Goal: Information Seeking & Learning: Learn about a topic

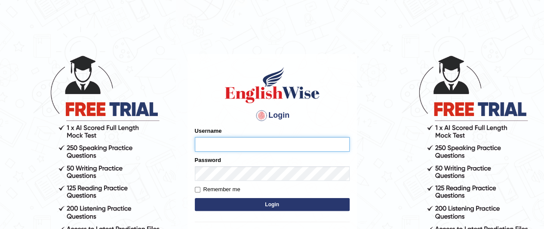
type input "jonathan_parramatta"
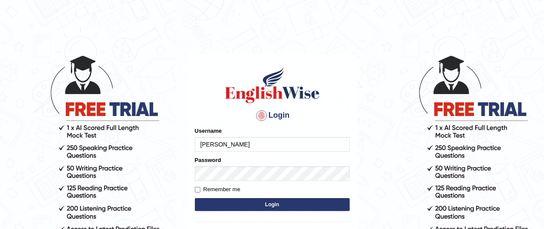
click at [251, 205] on button "Login" at bounding box center [272, 204] width 155 height 13
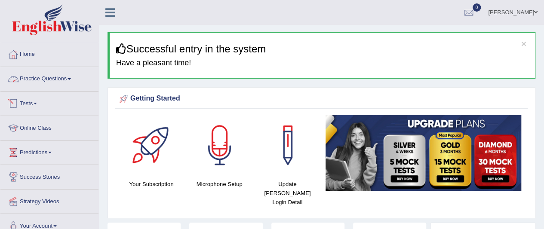
click at [34, 79] on link "Practice Questions" at bounding box center [49, 77] width 98 height 21
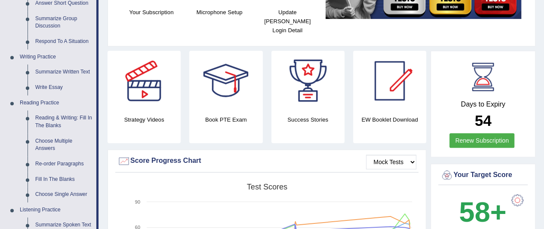
scroll to position [86, 0]
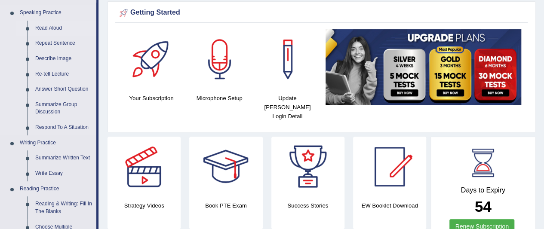
click at [49, 29] on link "Read Aloud" at bounding box center [63, 28] width 65 height 15
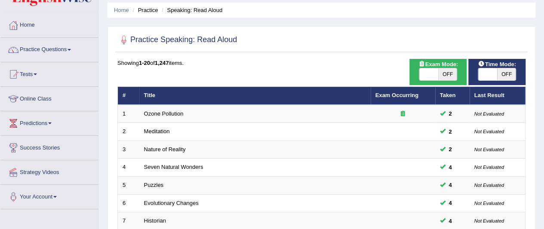
scroll to position [43, 0]
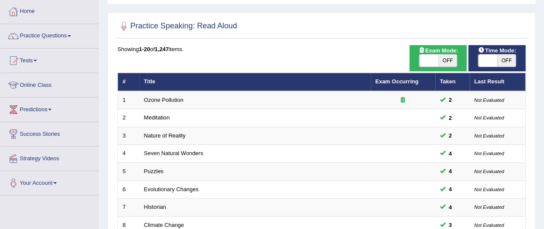
click at [500, 61] on span "OFF" at bounding box center [506, 61] width 19 height 12
checkbox input "true"
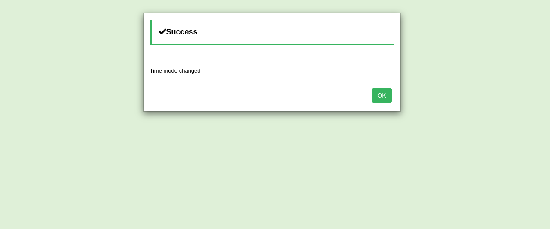
click at [380, 92] on button "OK" at bounding box center [382, 95] width 20 height 15
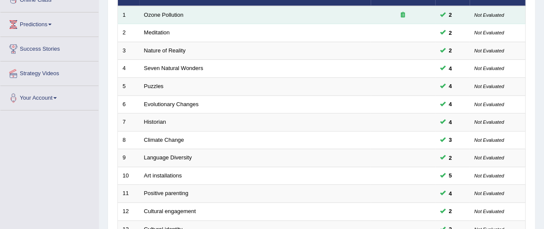
scroll to position [129, 0]
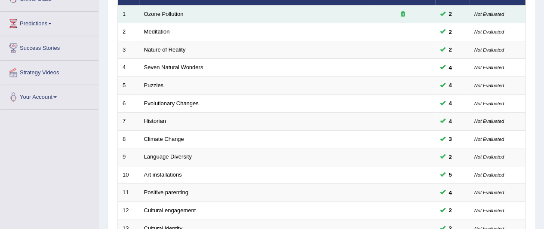
click at [403, 13] on icon at bounding box center [403, 14] width 4 height 6
click at [402, 16] on div at bounding box center [402, 14] width 55 height 8
click at [402, 12] on icon at bounding box center [403, 14] width 4 height 6
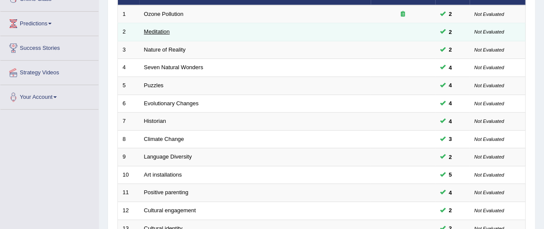
click at [168, 31] on link "Meditation" at bounding box center [157, 31] width 26 height 6
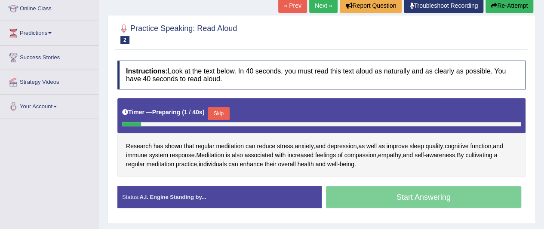
scroll to position [172, 0]
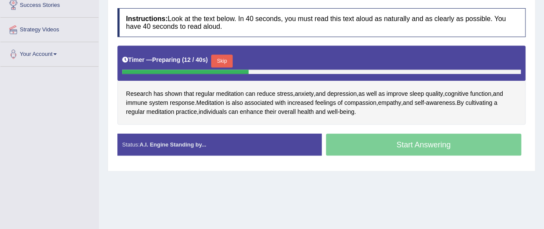
click at [226, 56] on button "Skip" at bounding box center [221, 61] width 21 height 13
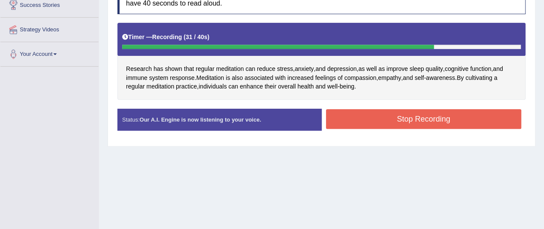
click at [365, 121] on button "Stop Recording" at bounding box center [424, 119] width 196 height 20
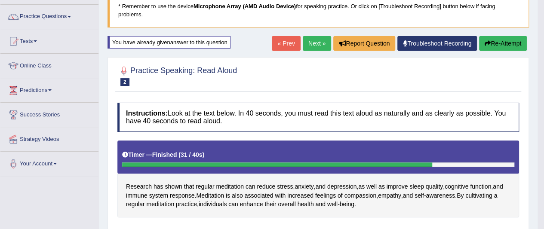
scroll to position [43, 0]
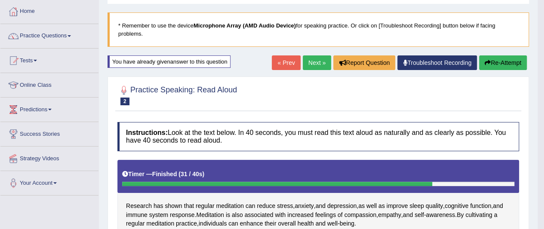
click at [315, 64] on link "Next »" at bounding box center [317, 62] width 28 height 15
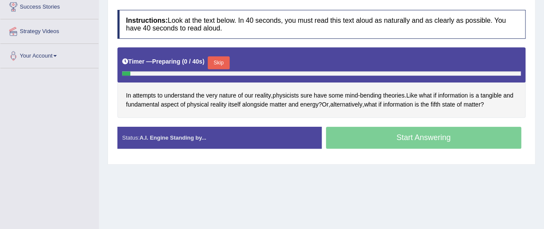
scroll to position [172, 0]
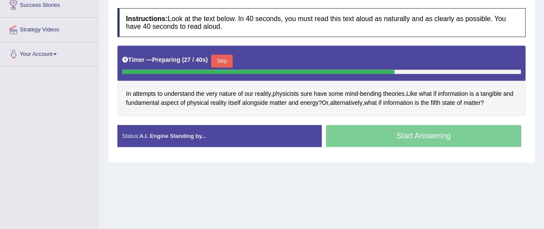
click at [224, 58] on button "Skip" at bounding box center [221, 61] width 21 height 13
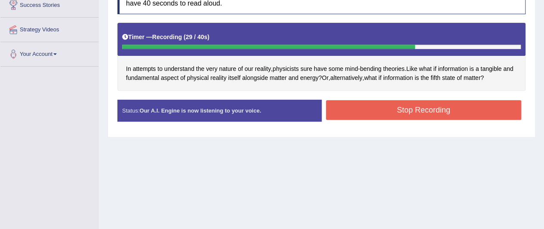
click at [398, 107] on button "Stop Recording" at bounding box center [424, 110] width 196 height 20
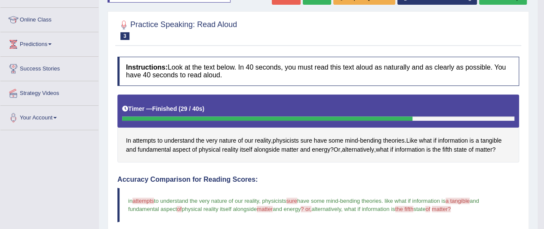
scroll to position [0, 0]
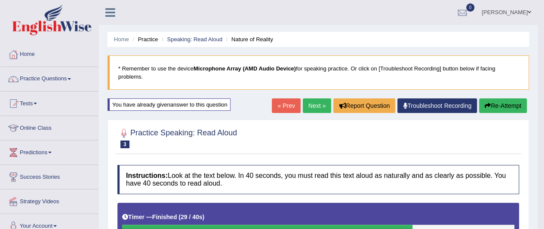
click at [310, 105] on link "Next »" at bounding box center [317, 105] width 28 height 15
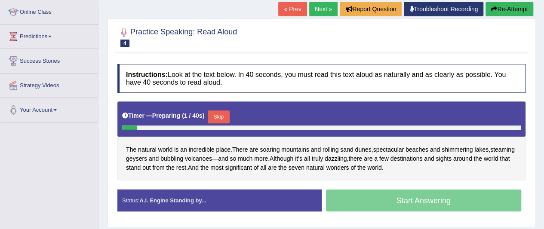
scroll to position [129, 0]
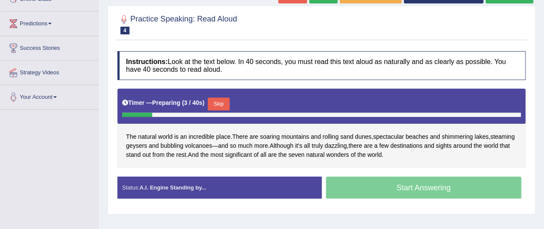
click at [221, 103] on button "Skip" at bounding box center [218, 104] width 21 height 13
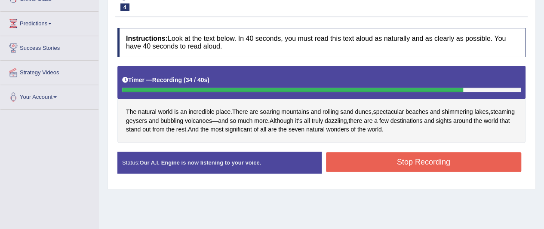
click at [391, 158] on button "Stop Recording" at bounding box center [424, 162] width 196 height 20
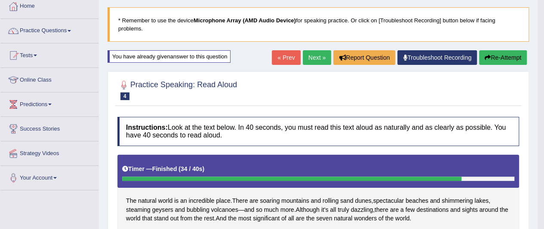
scroll to position [43, 0]
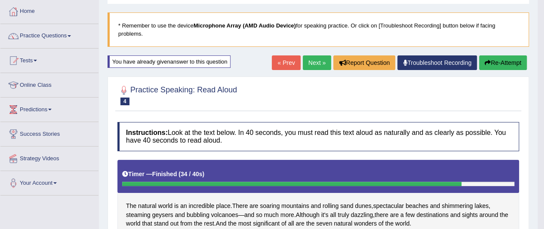
click at [315, 61] on link "Next »" at bounding box center [317, 62] width 28 height 15
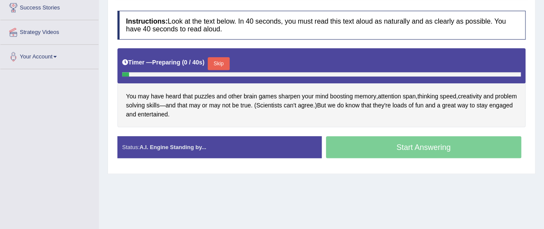
scroll to position [172, 0]
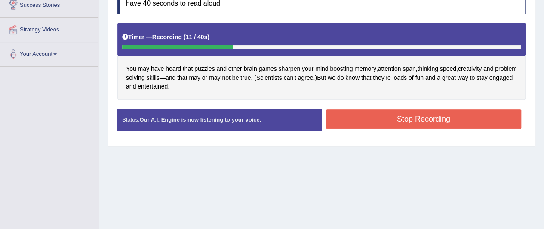
click at [390, 114] on button "Stop Recording" at bounding box center [424, 119] width 196 height 20
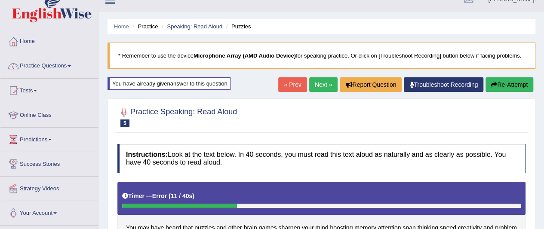
scroll to position [0, 0]
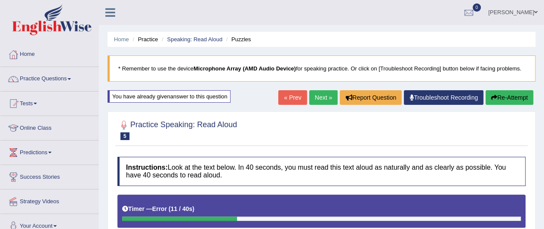
click at [518, 96] on button "Re-Attempt" at bounding box center [509, 97] width 48 height 15
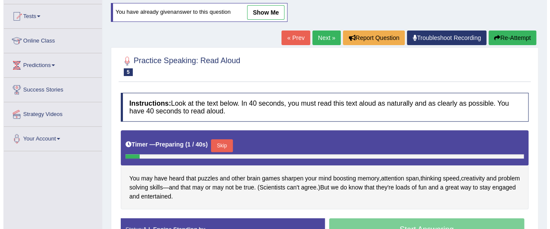
scroll to position [86, 0]
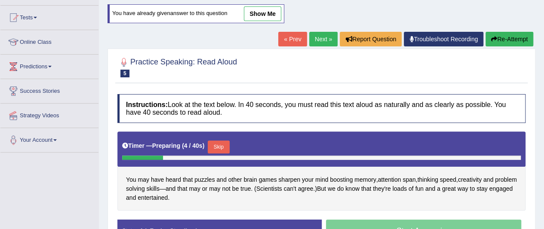
click at [217, 146] on button "Skip" at bounding box center [218, 147] width 21 height 13
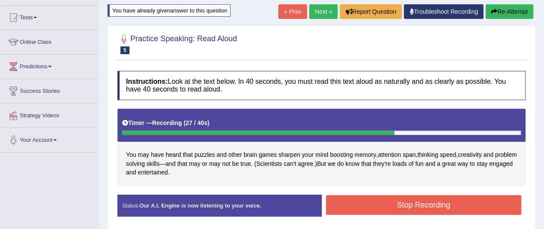
click at [361, 199] on button "Stop Recording" at bounding box center [424, 205] width 196 height 20
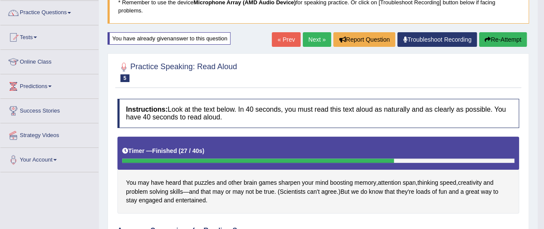
scroll to position [49, 0]
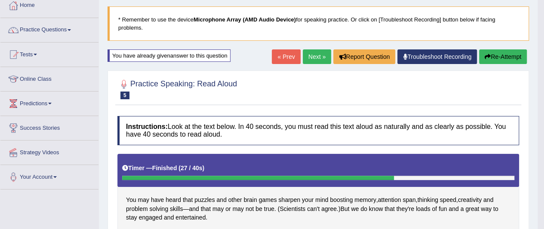
click at [313, 58] on link "Next »" at bounding box center [317, 56] width 28 height 15
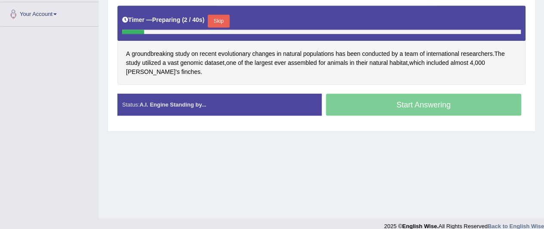
scroll to position [215, 0]
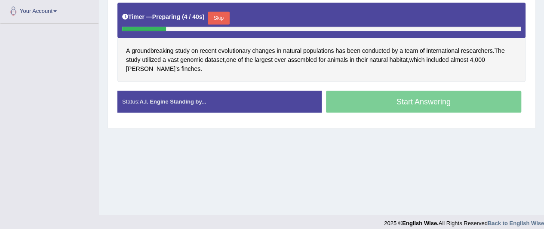
click at [218, 18] on button "Skip" at bounding box center [218, 18] width 21 height 13
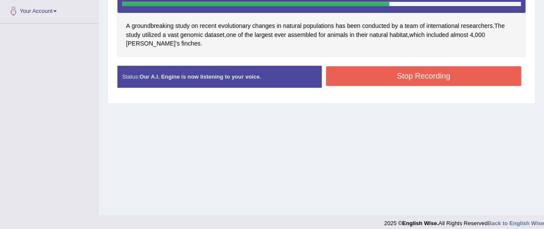
click at [370, 75] on button "Stop Recording" at bounding box center [424, 76] width 196 height 20
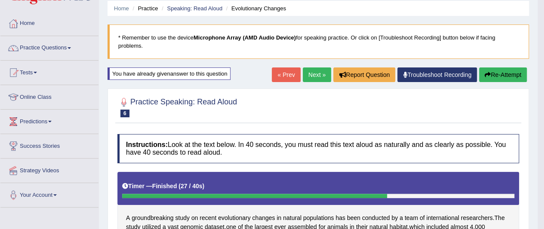
scroll to position [0, 0]
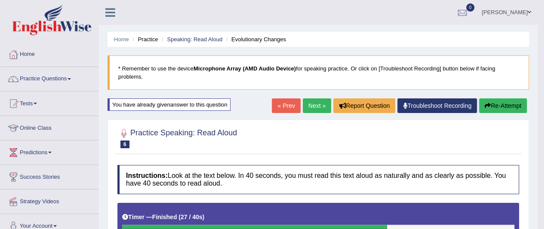
click at [319, 104] on link "Next »" at bounding box center [317, 105] width 28 height 15
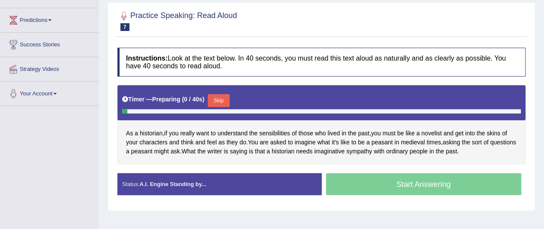
scroll to position [172, 0]
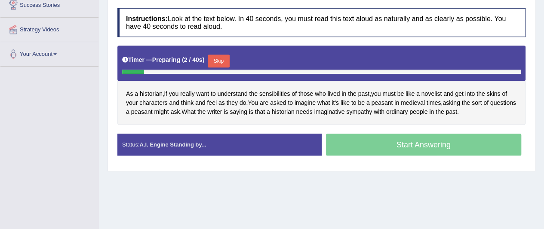
click at [214, 59] on button "Skip" at bounding box center [218, 61] width 21 height 13
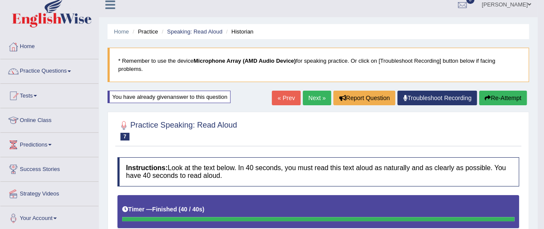
scroll to position [6, 0]
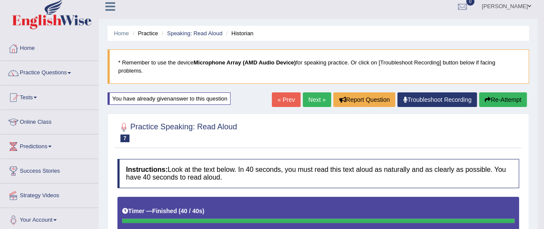
click at [311, 96] on link "Next »" at bounding box center [317, 99] width 28 height 15
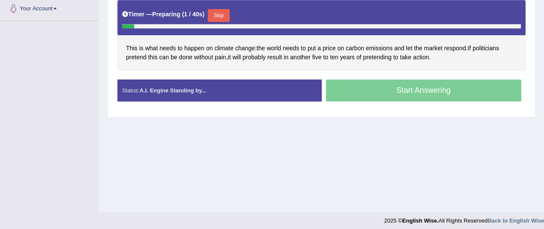
scroll to position [222, 0]
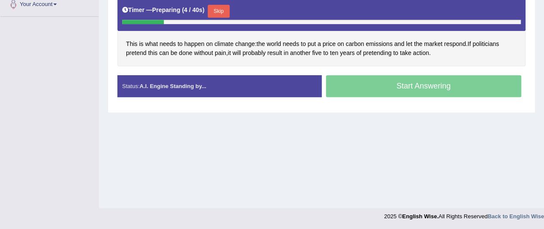
click at [217, 7] on button "Skip" at bounding box center [218, 11] width 21 height 13
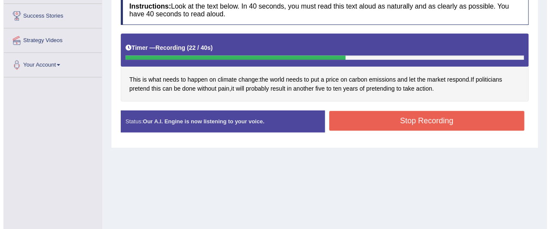
scroll to position [93, 0]
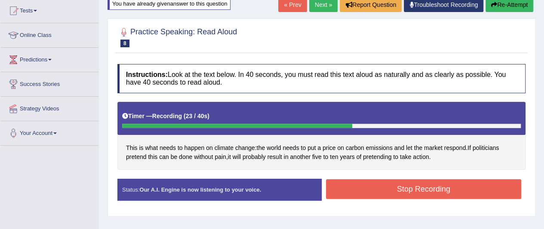
click at [390, 184] on button "Stop Recording" at bounding box center [424, 189] width 196 height 20
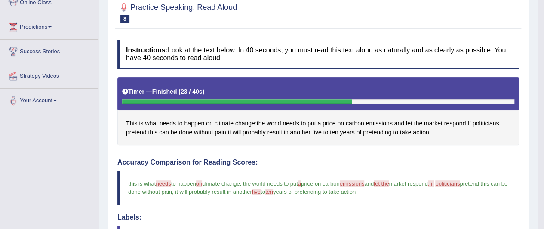
scroll to position [0, 0]
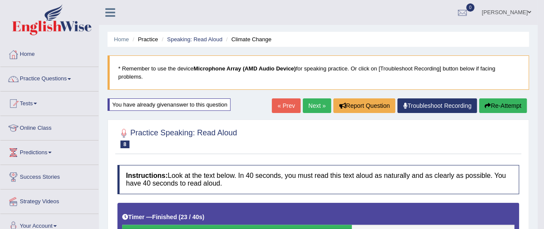
click at [321, 107] on link "Next »" at bounding box center [317, 105] width 28 height 15
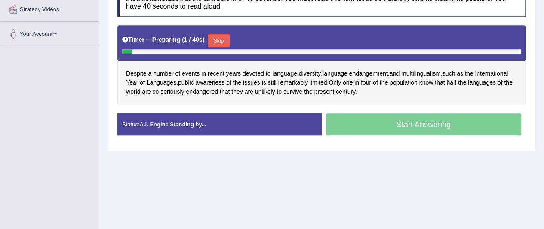
scroll to position [215, 0]
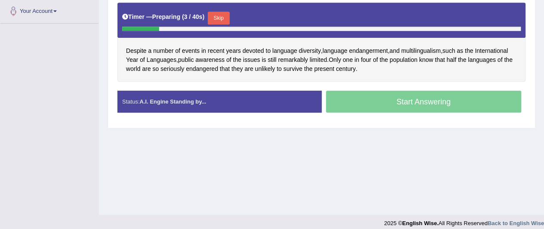
click at [220, 16] on button "Skip" at bounding box center [218, 18] width 21 height 13
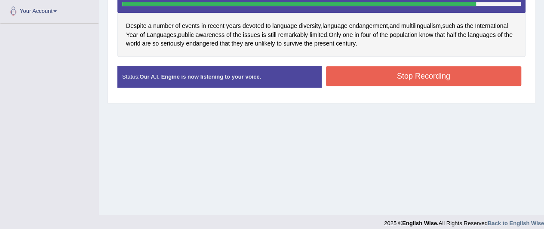
click at [391, 67] on button "Stop Recording" at bounding box center [424, 76] width 196 height 20
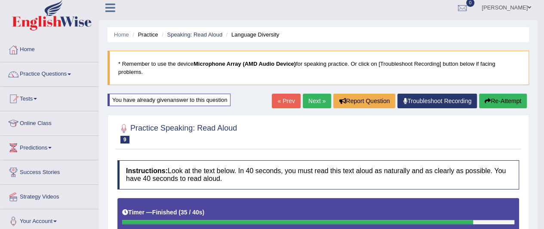
scroll to position [0, 0]
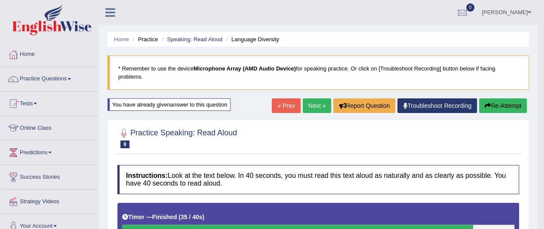
click at [313, 106] on link "Next »" at bounding box center [317, 105] width 28 height 15
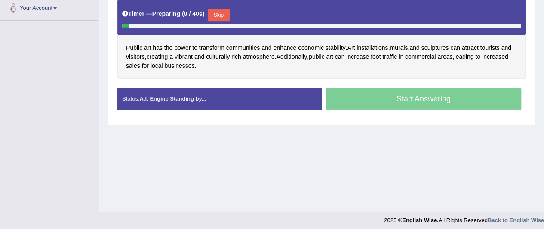
scroll to position [222, 0]
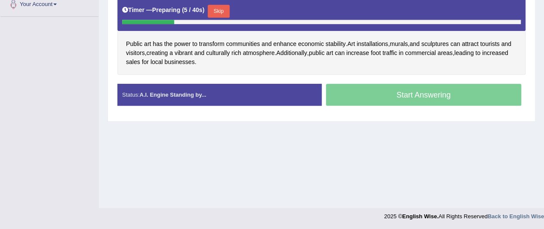
click at [217, 7] on button "Skip" at bounding box center [218, 11] width 21 height 13
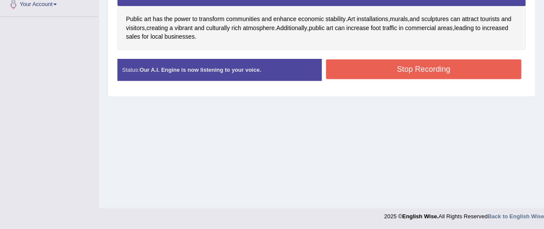
click at [395, 66] on button "Stop Recording" at bounding box center [424, 69] width 196 height 20
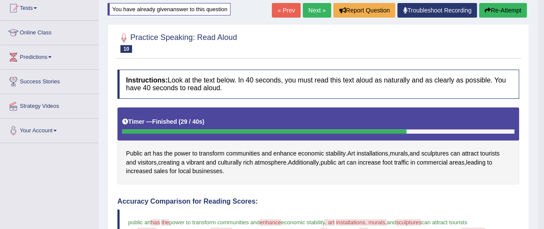
scroll to position [6, 0]
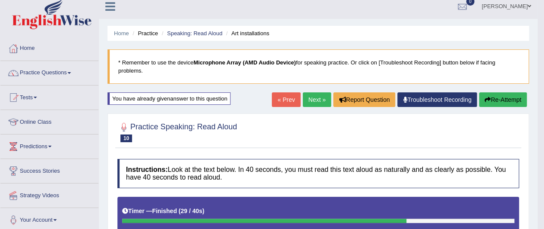
click at [314, 100] on link "Next »" at bounding box center [317, 99] width 28 height 15
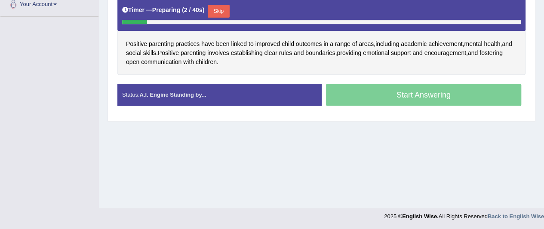
click at [221, 10] on button "Skip" at bounding box center [218, 11] width 21 height 13
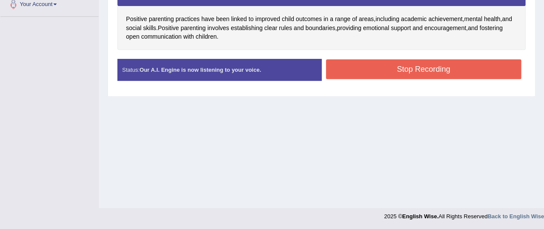
click at [363, 64] on button "Stop Recording" at bounding box center [424, 69] width 196 height 20
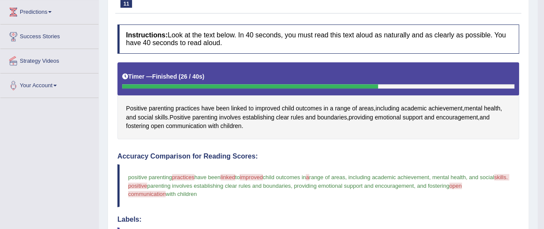
scroll to position [6, 0]
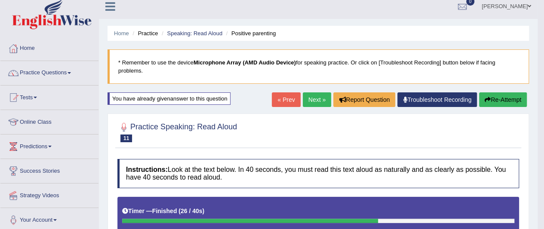
click at [309, 97] on link "Next »" at bounding box center [317, 99] width 28 height 15
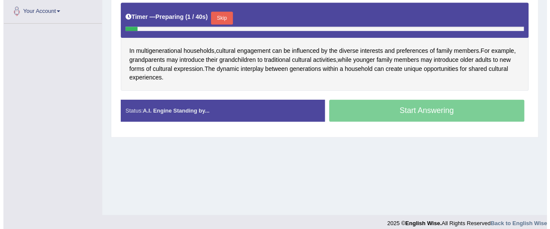
scroll to position [172, 0]
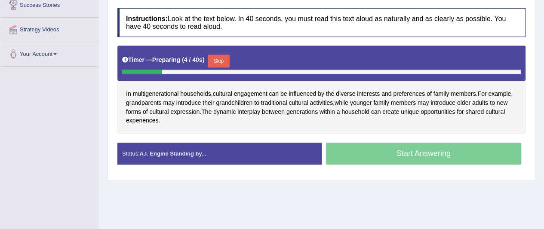
click at [219, 60] on button "Skip" at bounding box center [218, 61] width 21 height 13
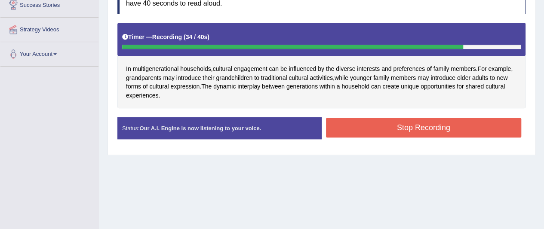
click at [397, 123] on button "Stop Recording" at bounding box center [424, 128] width 196 height 20
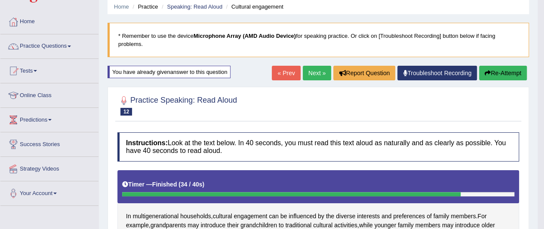
scroll to position [0, 0]
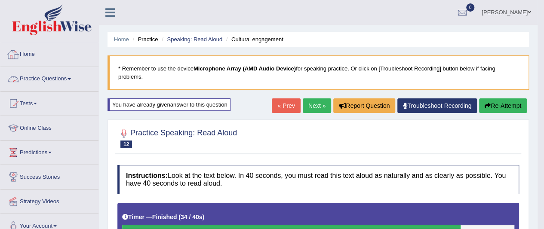
click at [61, 77] on link "Practice Questions" at bounding box center [49, 77] width 98 height 21
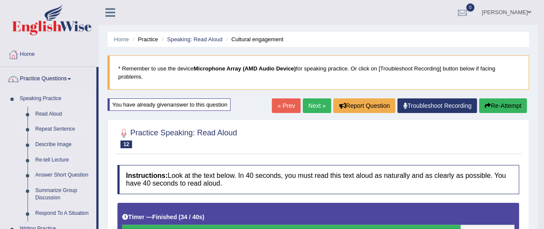
click at [67, 127] on link "Repeat Sentence" at bounding box center [63, 129] width 65 height 15
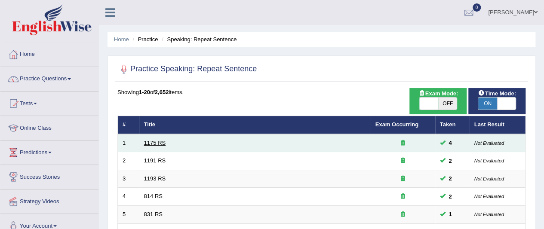
click at [156, 142] on link "1175 RS" at bounding box center [155, 143] width 22 height 6
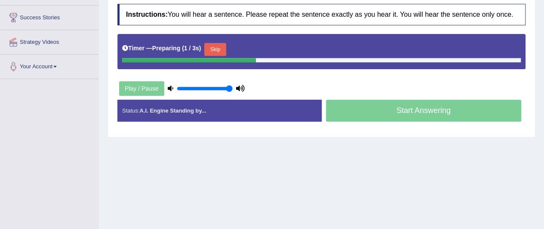
scroll to position [172, 0]
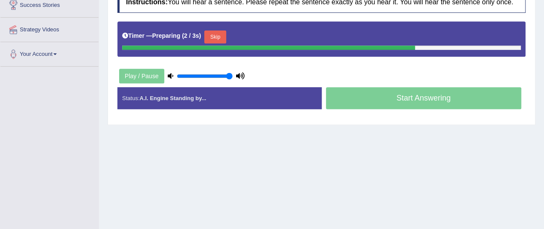
click at [218, 33] on button "Skip" at bounding box center [214, 37] width 21 height 13
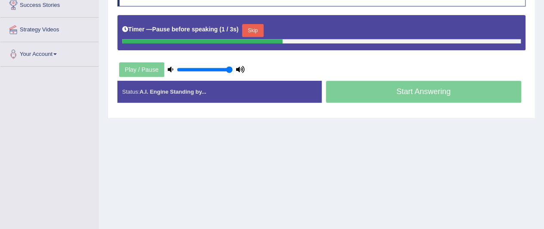
click at [251, 31] on button "Skip" at bounding box center [252, 30] width 21 height 13
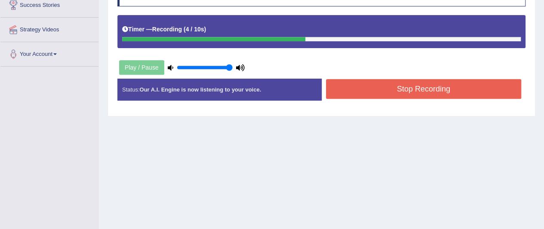
click at [378, 85] on button "Stop Recording" at bounding box center [424, 89] width 196 height 20
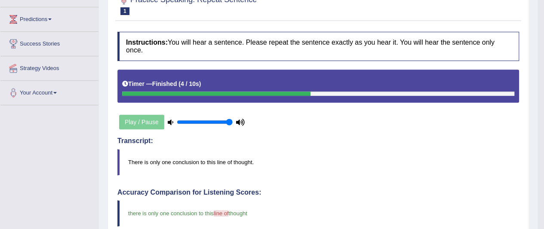
scroll to position [104, 0]
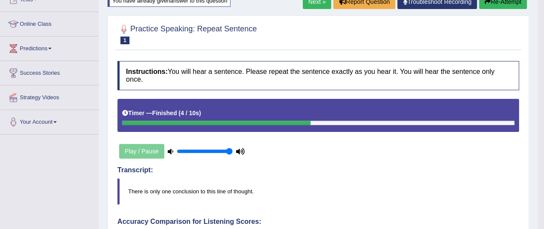
click at [316, 1] on link "Next »" at bounding box center [317, 1] width 28 height 15
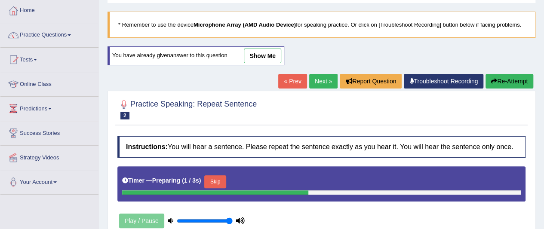
scroll to position [43, 0]
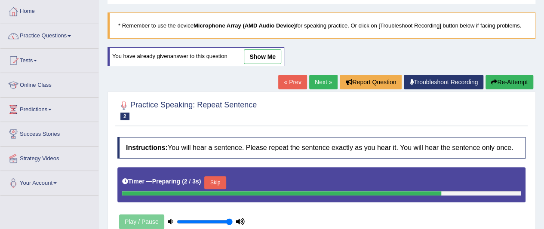
click at [220, 179] on button "Skip" at bounding box center [214, 182] width 21 height 13
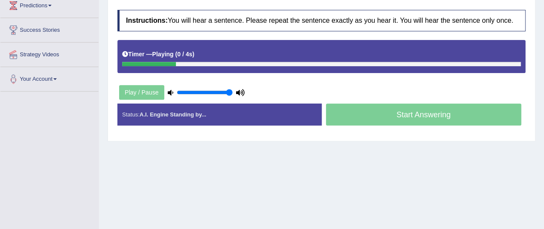
scroll to position [172, 0]
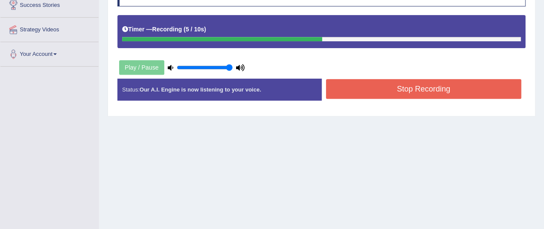
drag, startPoint x: 391, startPoint y: 85, endPoint x: 383, endPoint y: 83, distance: 7.8
click at [385, 84] on button "Stop Recording" at bounding box center [424, 89] width 196 height 20
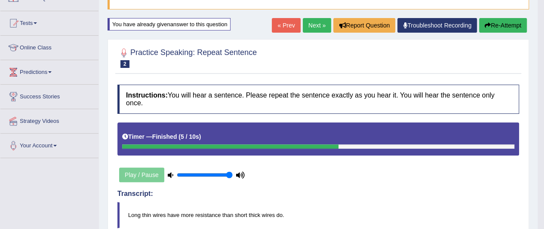
scroll to position [0, 0]
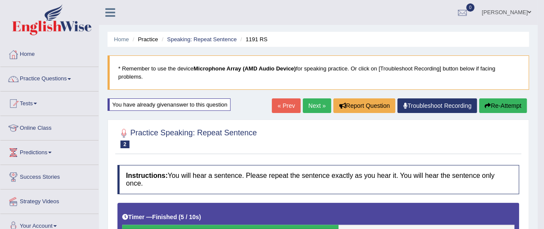
click at [496, 107] on button "Re-Attempt" at bounding box center [503, 105] width 48 height 15
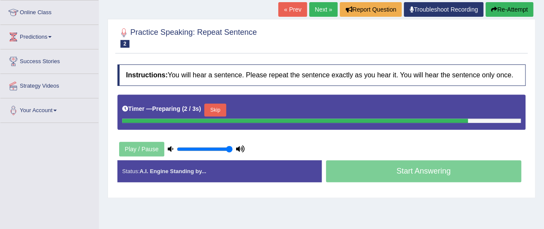
scroll to position [172, 0]
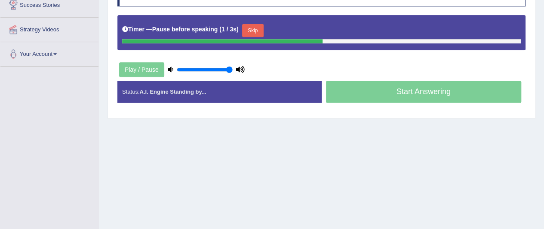
click at [263, 33] on button "Skip" at bounding box center [252, 30] width 21 height 13
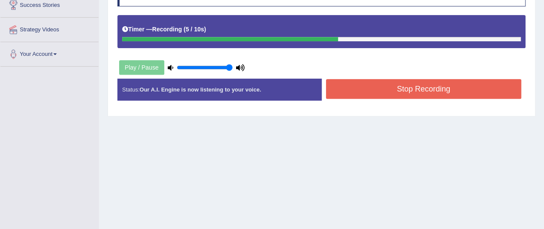
click at [379, 85] on button "Stop Recording" at bounding box center [424, 89] width 196 height 20
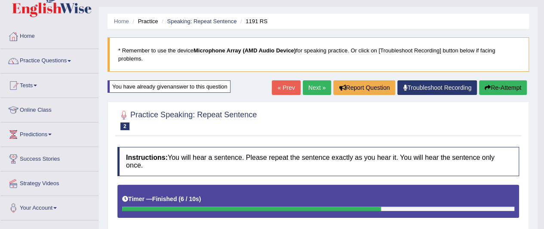
scroll to position [18, 0]
drag, startPoint x: 504, startPoint y: 89, endPoint x: 499, endPoint y: 87, distance: 6.0
click at [502, 88] on button "Re-Attempt" at bounding box center [503, 87] width 48 height 15
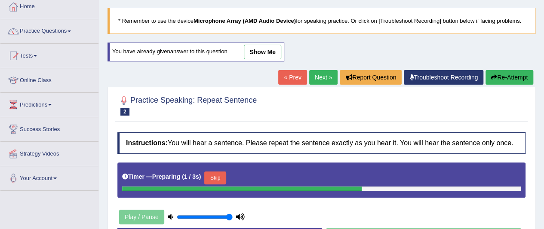
scroll to position [61, 0]
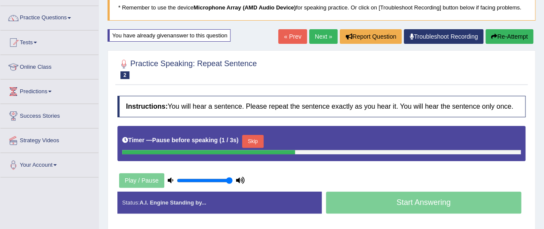
click at [257, 140] on button "Skip" at bounding box center [252, 141] width 21 height 13
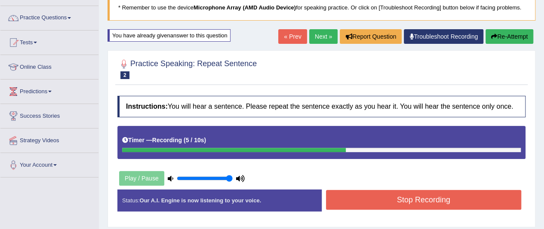
click at [396, 201] on button "Stop Recording" at bounding box center [424, 200] width 196 height 20
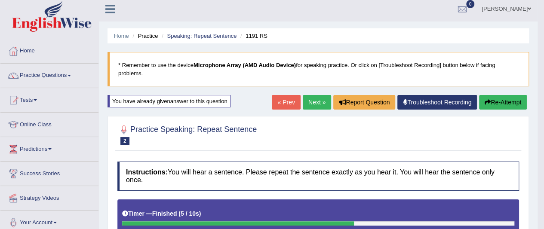
scroll to position [0, 0]
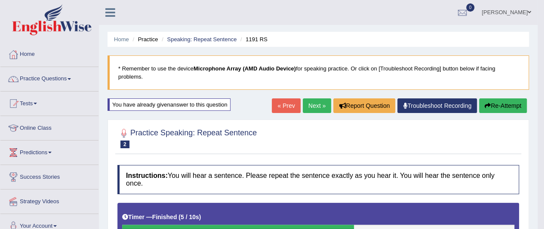
click at [315, 103] on link "Next »" at bounding box center [317, 105] width 28 height 15
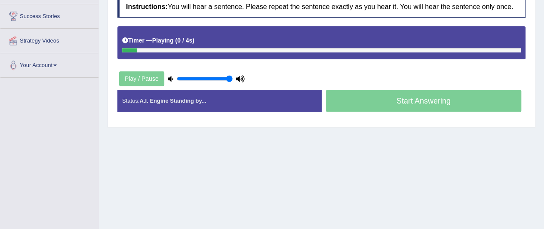
scroll to position [172, 0]
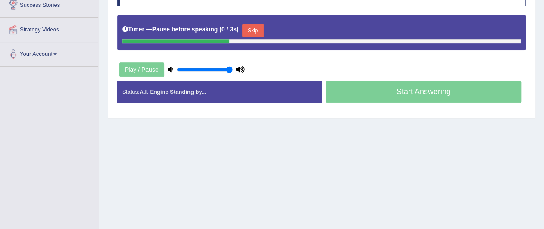
click at [257, 30] on button "Skip" at bounding box center [252, 30] width 21 height 13
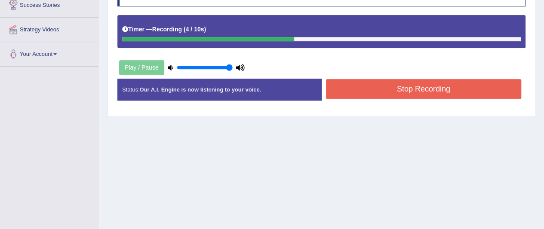
click at [444, 88] on button "Stop Recording" at bounding box center [424, 89] width 196 height 20
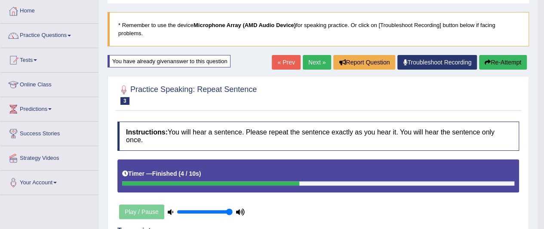
scroll to position [43, 0]
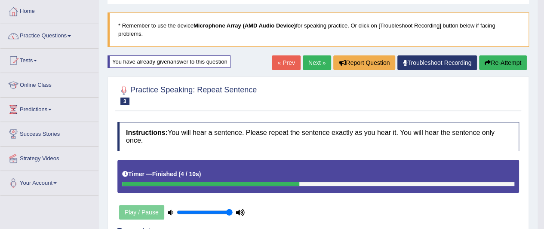
click at [314, 60] on link "Next »" at bounding box center [317, 62] width 28 height 15
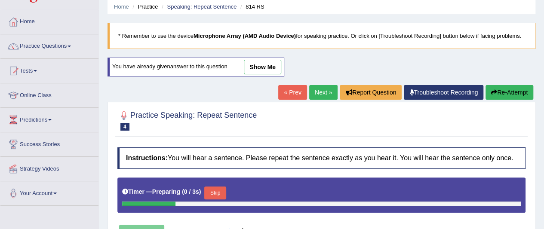
scroll to position [172, 0]
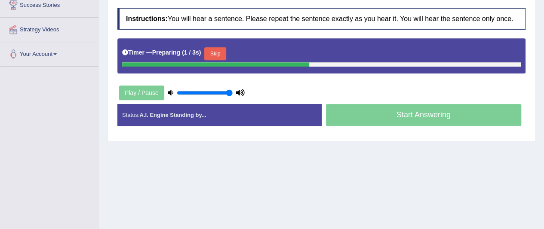
click at [223, 47] on button "Skip" at bounding box center [214, 53] width 21 height 13
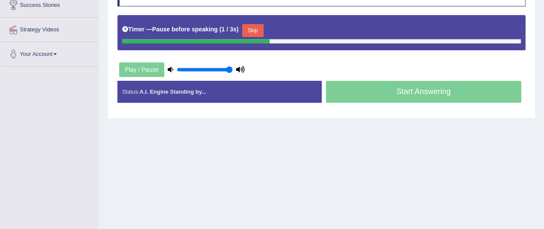
click at [258, 31] on button "Skip" at bounding box center [252, 30] width 21 height 13
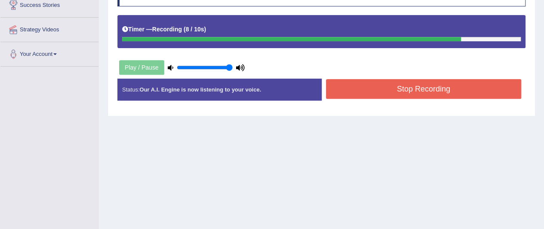
click at [430, 88] on button "Stop Recording" at bounding box center [424, 89] width 196 height 20
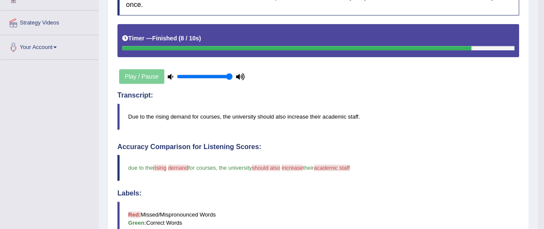
scroll to position [86, 0]
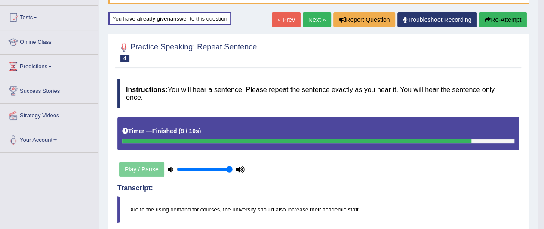
click at [494, 20] on button "Re-Attempt" at bounding box center [503, 19] width 48 height 15
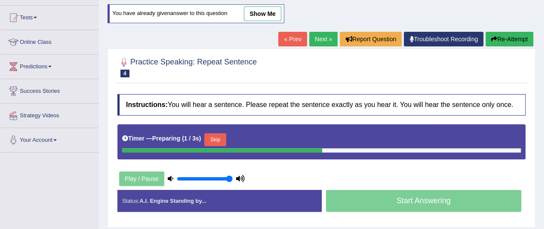
click at [214, 137] on button "Skip" at bounding box center [214, 139] width 21 height 13
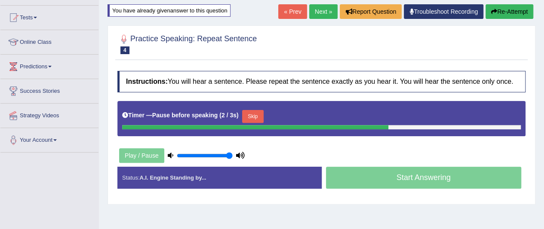
click at [254, 116] on button "Skip" at bounding box center [252, 116] width 21 height 13
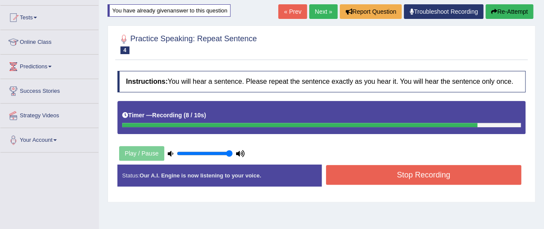
click at [412, 174] on button "Stop Recording" at bounding box center [424, 175] width 196 height 20
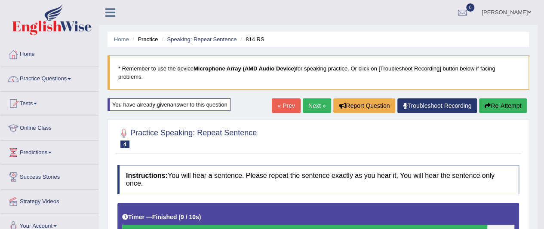
click at [501, 103] on button "Re-Attempt" at bounding box center [503, 105] width 48 height 15
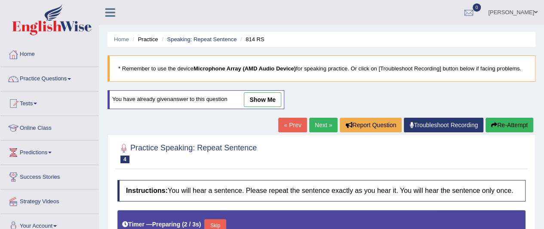
click at [221, 222] on button "Skip" at bounding box center [214, 225] width 21 height 13
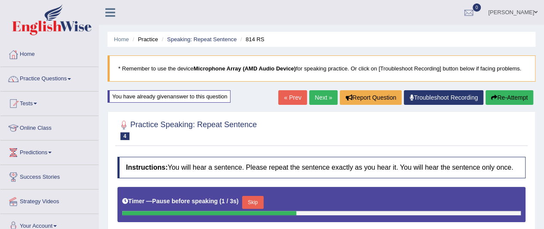
click at [258, 203] on button "Skip" at bounding box center [252, 202] width 21 height 13
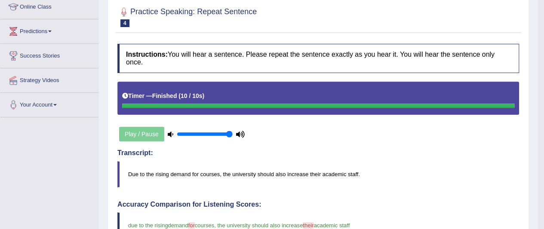
scroll to position [18, 0]
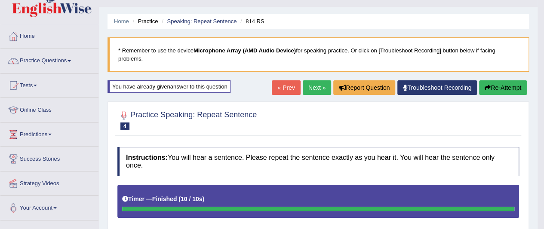
click at [309, 86] on link "Next »" at bounding box center [317, 87] width 28 height 15
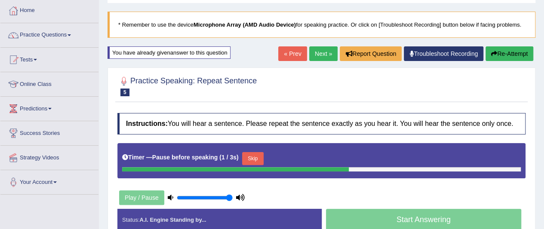
scroll to position [129, 0]
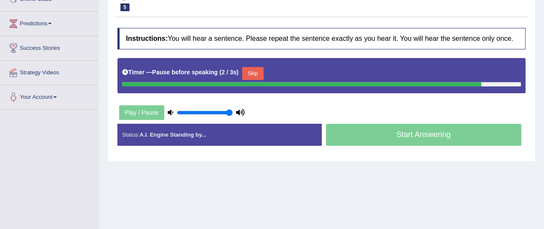
click at [262, 76] on button "Skip" at bounding box center [252, 73] width 21 height 13
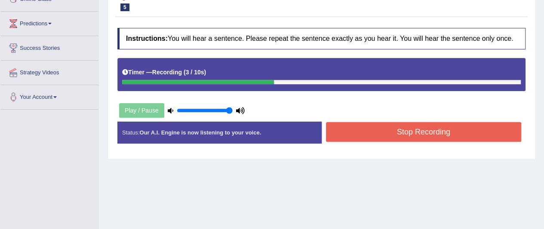
click at [371, 138] on button "Stop Recording" at bounding box center [424, 132] width 196 height 20
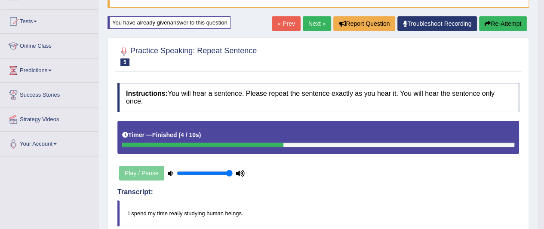
scroll to position [0, 0]
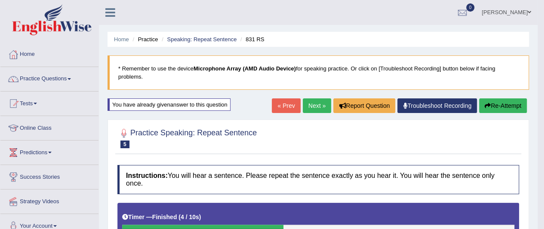
click at [313, 103] on link "Next »" at bounding box center [317, 105] width 28 height 15
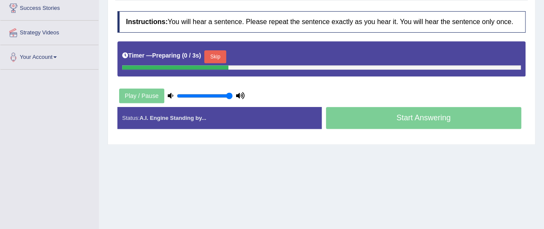
scroll to position [172, 0]
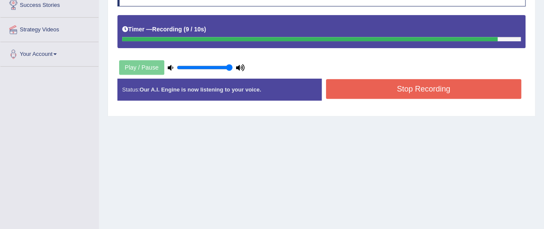
click at [438, 89] on button "Stop Recording" at bounding box center [424, 89] width 196 height 20
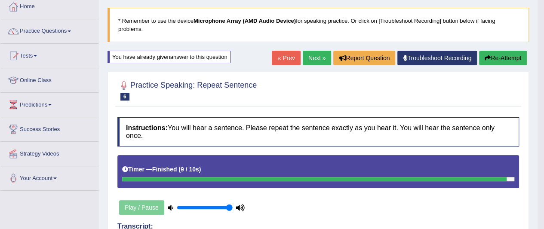
scroll to position [43, 0]
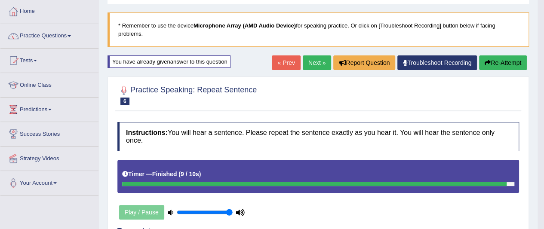
click at [487, 61] on icon "button" at bounding box center [487, 63] width 6 height 6
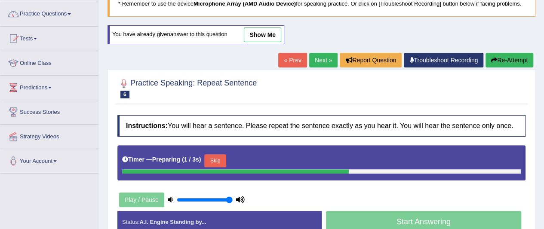
scroll to position [172, 0]
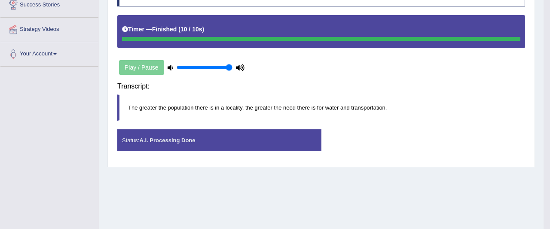
drag, startPoint x: 436, startPoint y: 89, endPoint x: 431, endPoint y: 84, distance: 7.0
click at [437, 86] on div "Instructions: You will hear a sentence. Please repeat the sentence exactly as y…" at bounding box center [321, 72] width 412 height 182
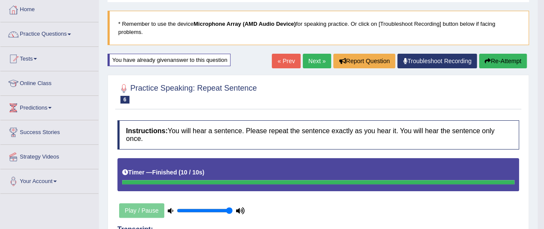
scroll to position [18, 0]
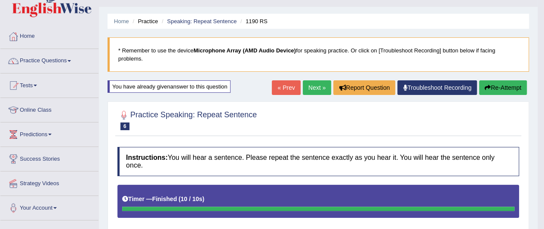
click at [308, 84] on link "Next »" at bounding box center [317, 87] width 28 height 15
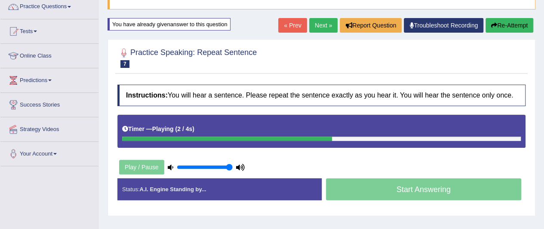
scroll to position [86, 0]
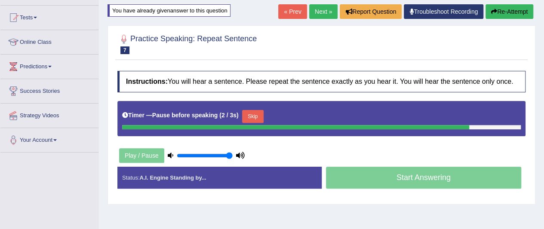
click at [260, 118] on button "Skip" at bounding box center [252, 116] width 21 height 13
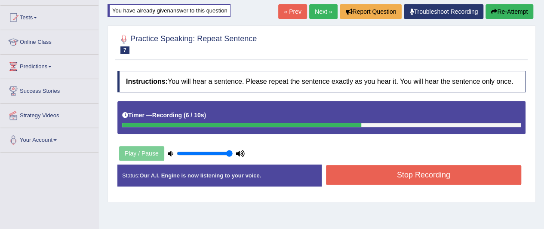
click at [357, 167] on button "Stop Recording" at bounding box center [424, 175] width 196 height 20
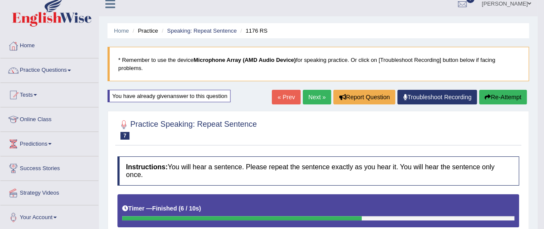
scroll to position [0, 0]
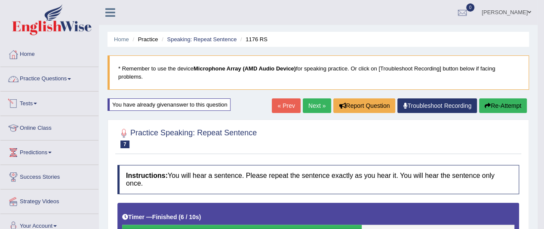
click at [34, 77] on link "Practice Questions" at bounding box center [49, 77] width 98 height 21
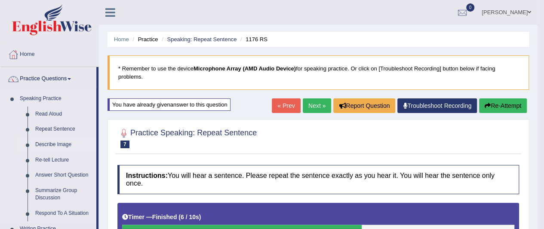
click at [57, 143] on link "Describe Image" at bounding box center [63, 144] width 65 height 15
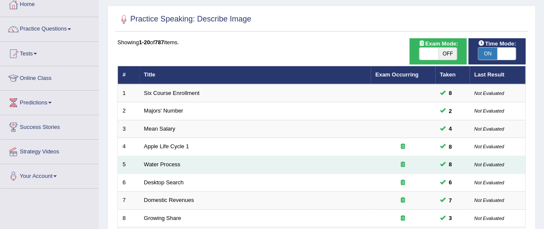
scroll to position [43, 0]
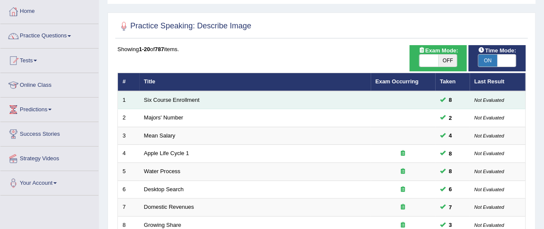
click at [136, 99] on td "1" at bounding box center [128, 100] width 21 height 18
click at [161, 97] on link "Six Course Enrollment" at bounding box center [171, 100] width 55 height 6
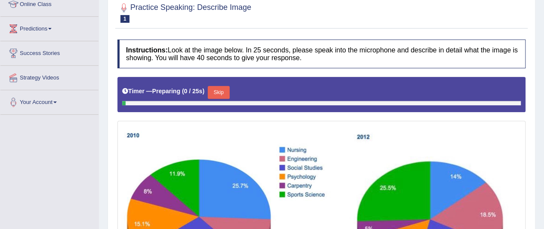
scroll to position [215, 0]
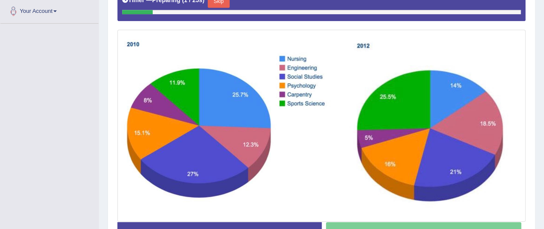
click at [222, 3] on button "Skip" at bounding box center [218, 1] width 21 height 13
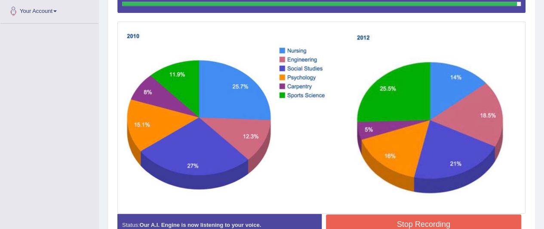
click at [389, 218] on button "Stop Recording" at bounding box center [424, 224] width 196 height 20
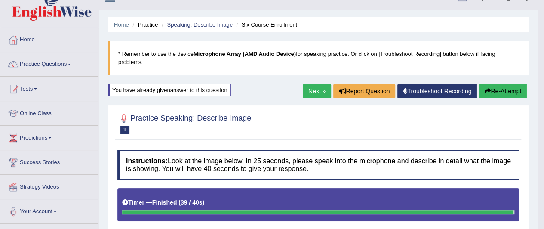
scroll to position [13, 0]
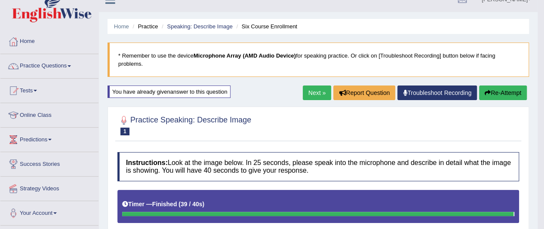
click at [491, 92] on button "Re-Attempt" at bounding box center [503, 93] width 48 height 15
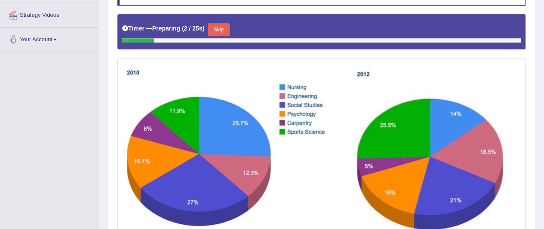
scroll to position [186, 0]
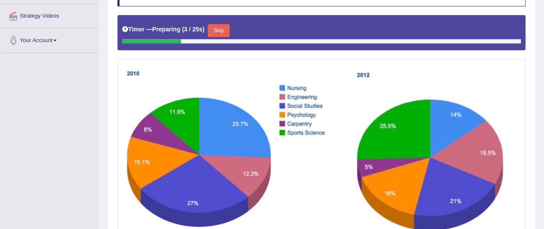
click at [221, 27] on button "Skip" at bounding box center [218, 30] width 21 height 13
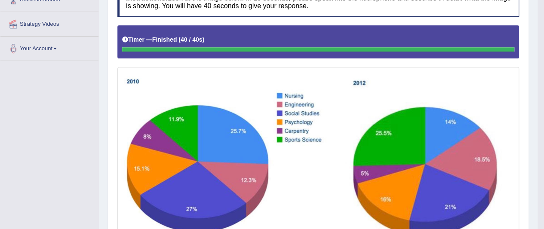
scroll to position [49, 0]
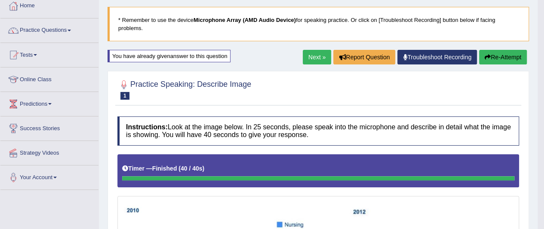
click at [501, 51] on button "Re-Attempt" at bounding box center [503, 57] width 48 height 15
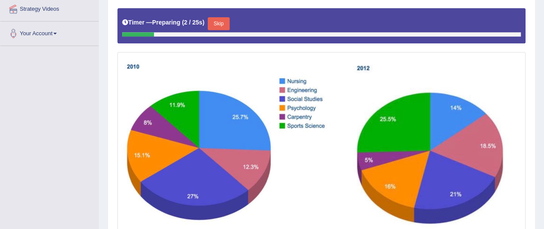
scroll to position [179, 0]
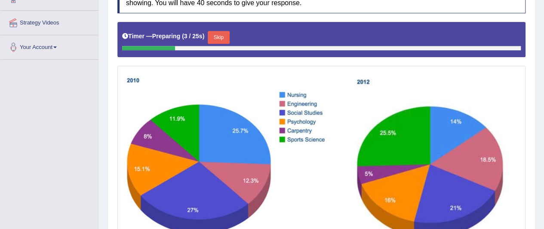
click at [214, 36] on button "Skip" at bounding box center [218, 37] width 21 height 13
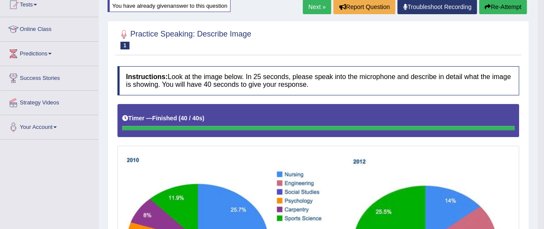
scroll to position [99, 0]
click at [310, 6] on link "Next »" at bounding box center [317, 7] width 28 height 15
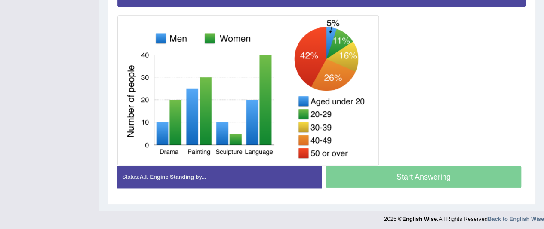
scroll to position [160, 0]
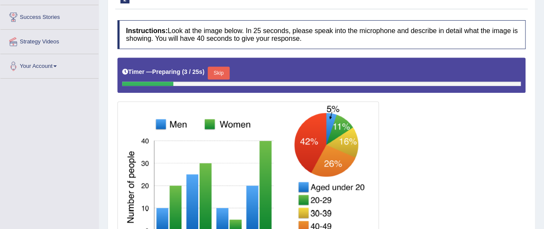
click at [224, 72] on button "Skip" at bounding box center [218, 73] width 21 height 13
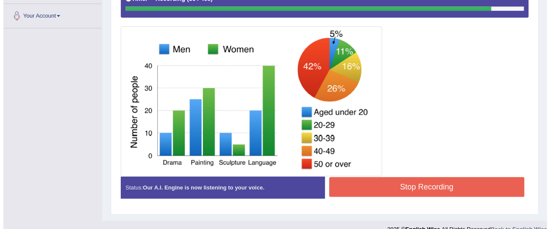
scroll to position [222, 0]
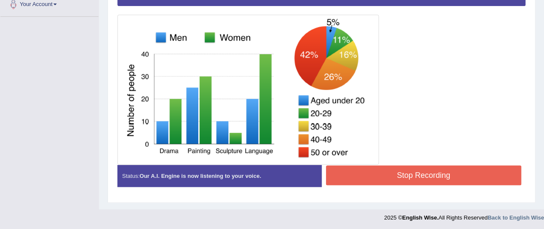
click at [414, 172] on button "Stop Recording" at bounding box center [424, 175] width 196 height 20
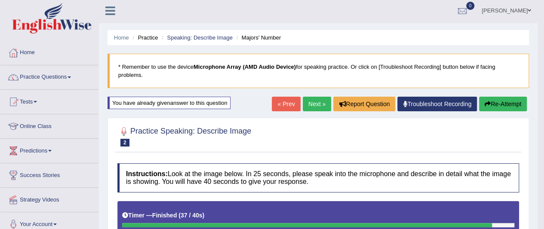
scroll to position [0, 0]
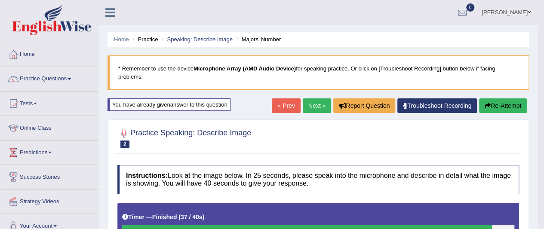
click at [310, 102] on link "Next »" at bounding box center [317, 105] width 28 height 15
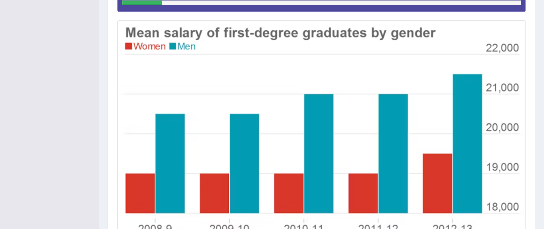
scroll to position [185, 0]
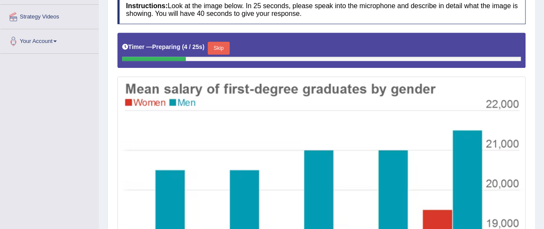
click at [217, 49] on button "Skip" at bounding box center [218, 48] width 21 height 13
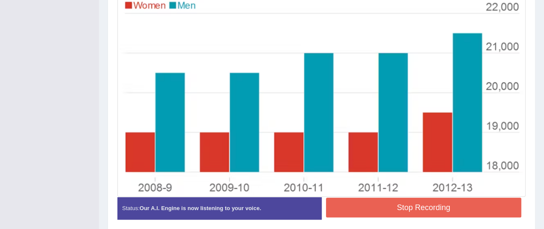
scroll to position [258, 0]
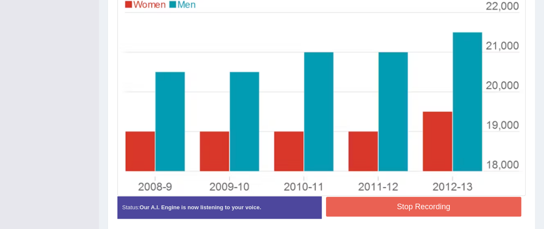
click at [420, 200] on button "Stop Recording" at bounding box center [424, 207] width 196 height 20
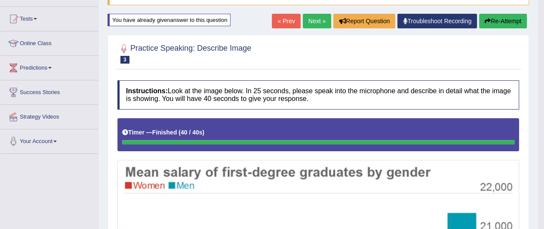
scroll to position [0, 0]
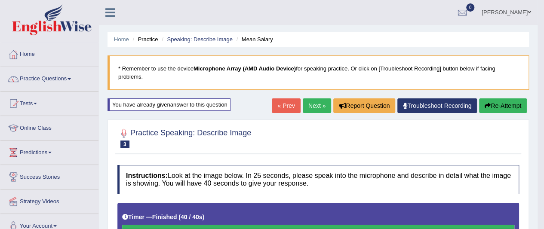
click at [317, 104] on link "Next »" at bounding box center [317, 105] width 28 height 15
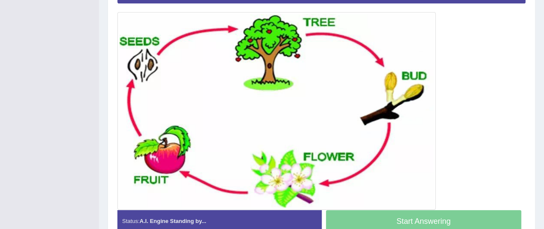
scroll to position [164, 0]
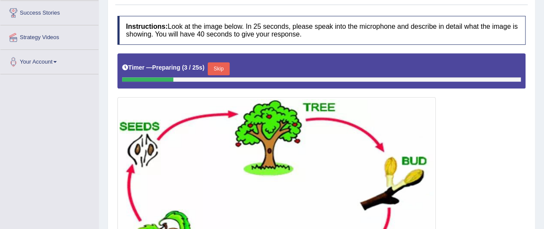
click at [220, 67] on button "Skip" at bounding box center [218, 68] width 21 height 13
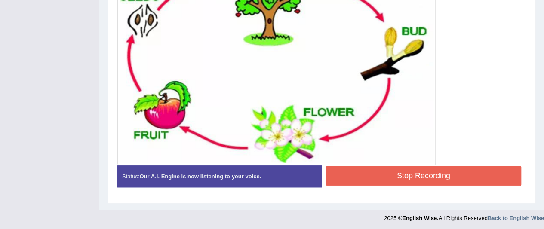
scroll to position [269, 0]
click at [413, 171] on button "Stop Recording" at bounding box center [424, 176] width 196 height 20
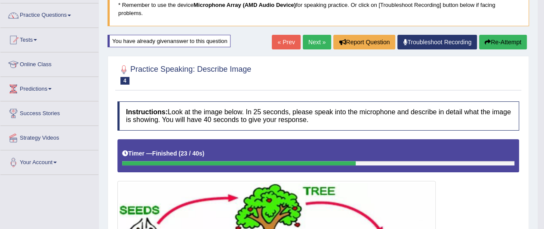
scroll to position [54, 0]
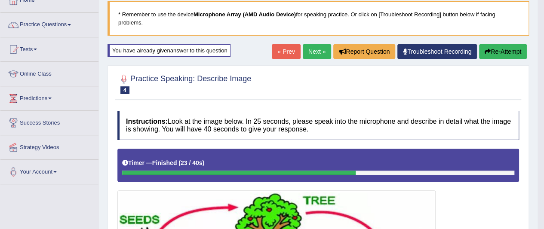
click at [490, 54] on button "Re-Attempt" at bounding box center [503, 51] width 48 height 15
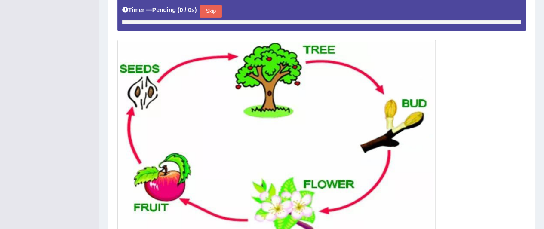
scroll to position [222, 0]
click at [215, 13] on button "Skip" at bounding box center [218, 11] width 21 height 13
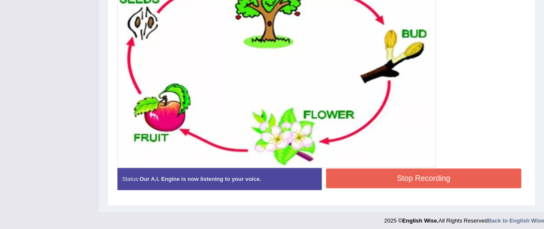
scroll to position [269, 0]
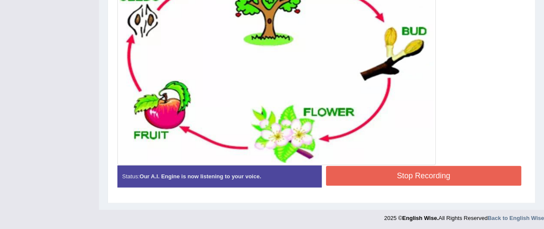
click at [402, 171] on button "Stop Recording" at bounding box center [424, 176] width 196 height 20
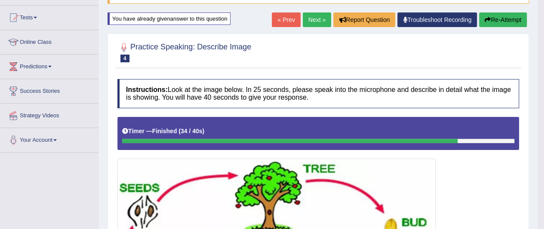
scroll to position [70, 0]
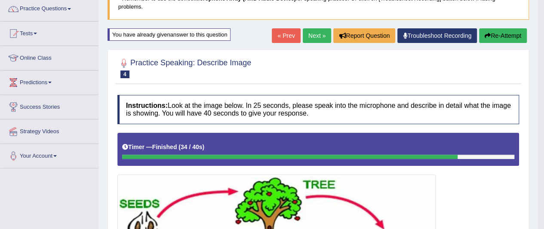
click at [308, 33] on link "Next »" at bounding box center [317, 35] width 28 height 15
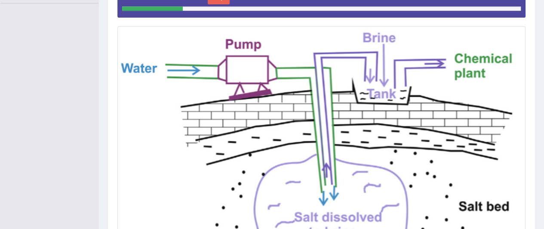
scroll to position [206, 0]
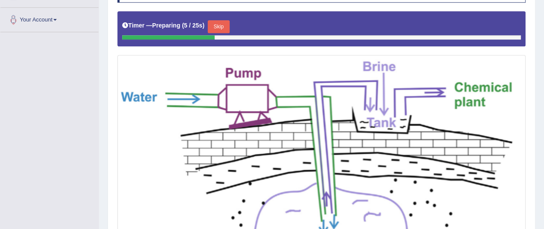
click at [229, 23] on button "Skip" at bounding box center [218, 26] width 21 height 13
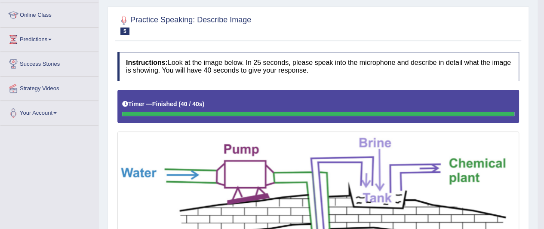
scroll to position [34, 0]
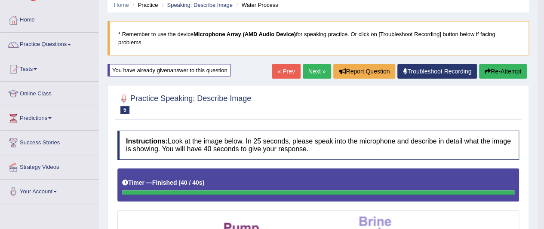
click at [511, 70] on button "Re-Attempt" at bounding box center [503, 71] width 48 height 15
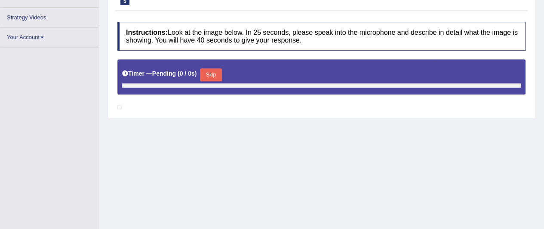
scroll to position [163, 0]
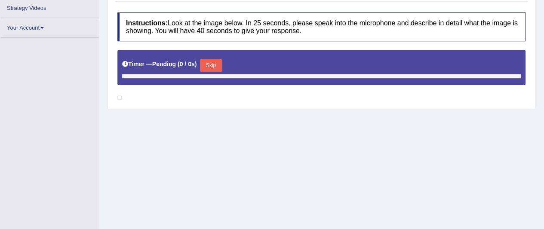
click at [213, 63] on button "Skip" at bounding box center [210, 65] width 21 height 13
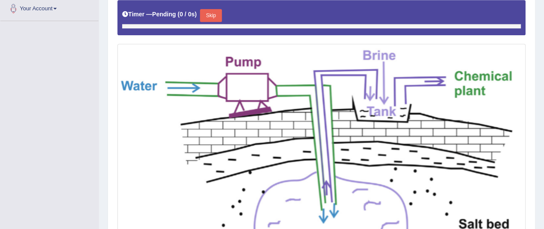
scroll to position [222, 0]
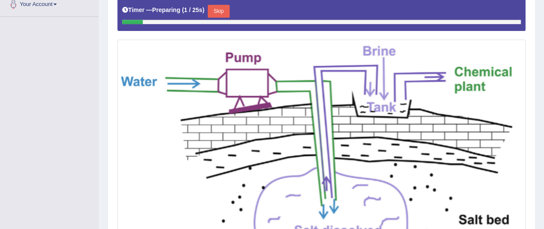
click at [224, 10] on button "Skip" at bounding box center [218, 11] width 21 height 13
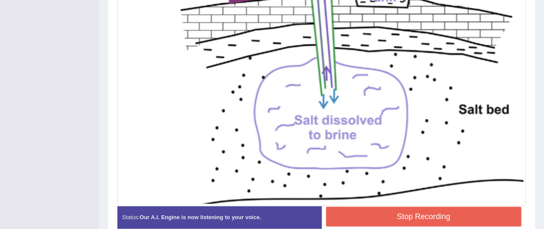
scroll to position [348, 0]
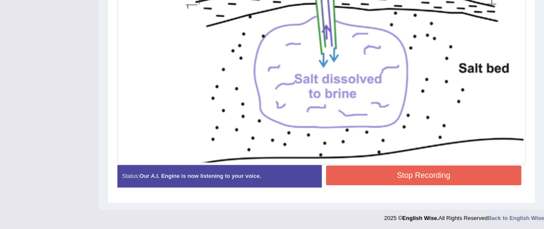
click at [417, 170] on button "Stop Recording" at bounding box center [424, 175] width 196 height 20
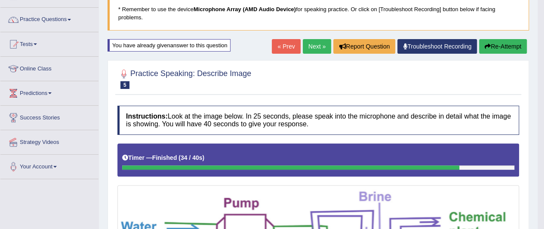
scroll to position [59, 0]
click at [315, 43] on link "Next »" at bounding box center [317, 46] width 28 height 15
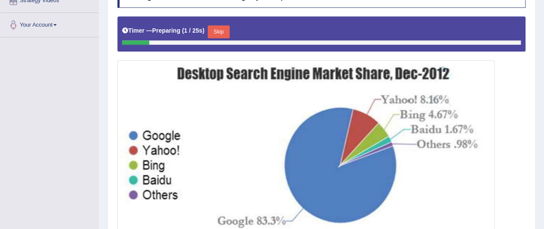
scroll to position [144, 0]
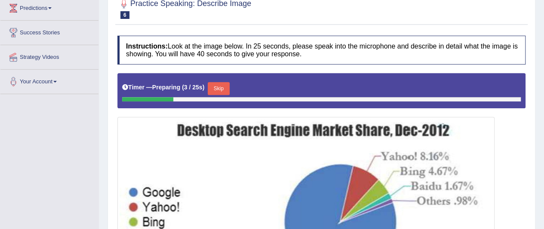
click at [226, 84] on button "Skip" at bounding box center [218, 88] width 21 height 13
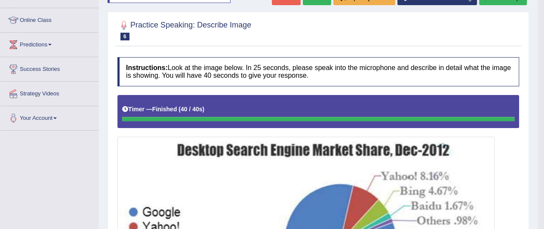
scroll to position [95, 0]
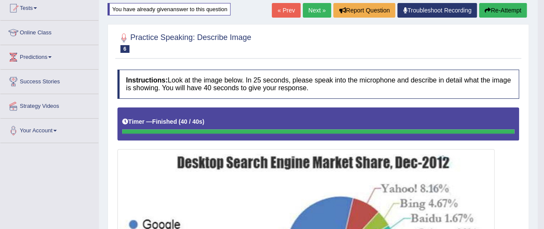
click at [496, 13] on button "Re-Attempt" at bounding box center [503, 10] width 48 height 15
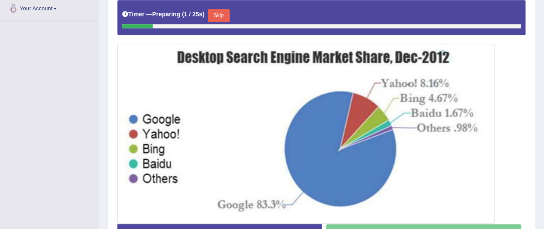
scroll to position [198, 0]
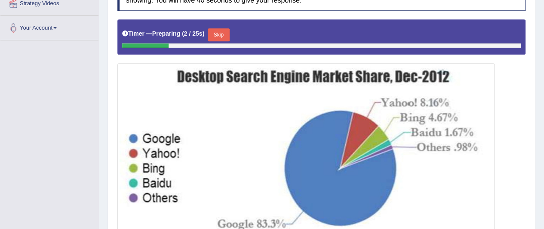
click at [228, 33] on button "Skip" at bounding box center [218, 34] width 21 height 13
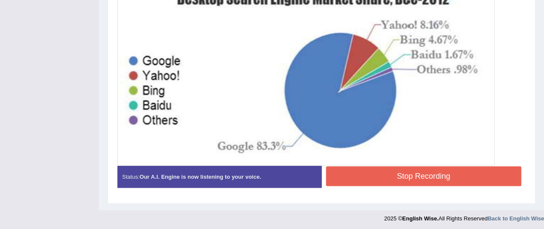
scroll to position [251, 0]
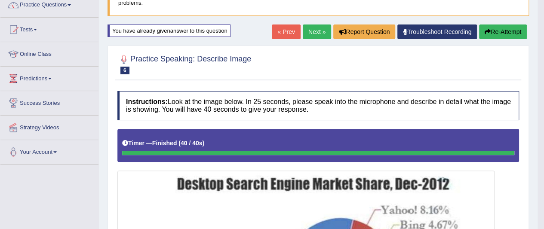
scroll to position [46, 0]
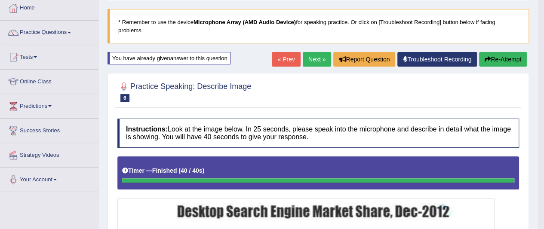
click at [312, 61] on link "Next »" at bounding box center [317, 59] width 28 height 15
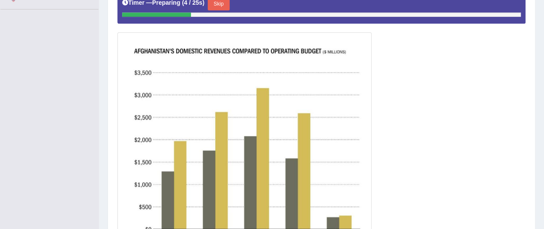
scroll to position [215, 0]
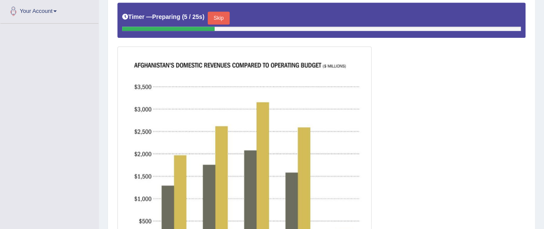
click at [217, 14] on button "Skip" at bounding box center [218, 18] width 21 height 13
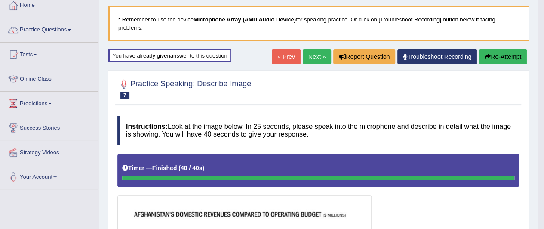
scroll to position [48, 0]
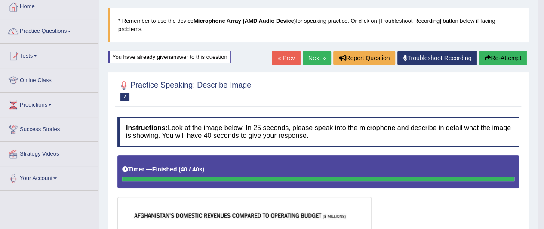
click at [310, 60] on link "Next »" at bounding box center [317, 58] width 28 height 15
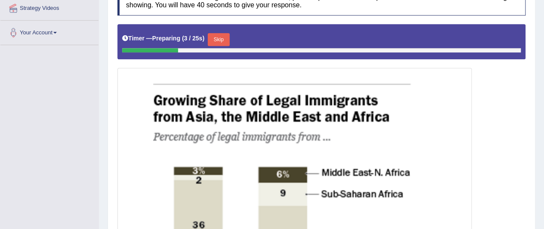
scroll to position [167, 0]
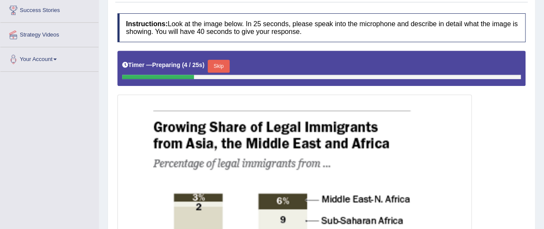
click at [220, 67] on button "Skip" at bounding box center [218, 66] width 21 height 13
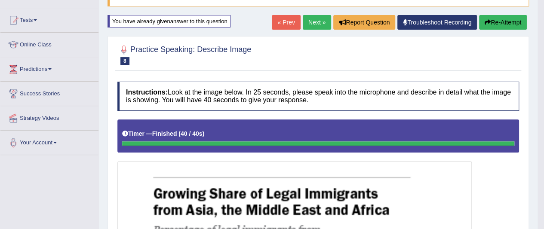
scroll to position [80, 0]
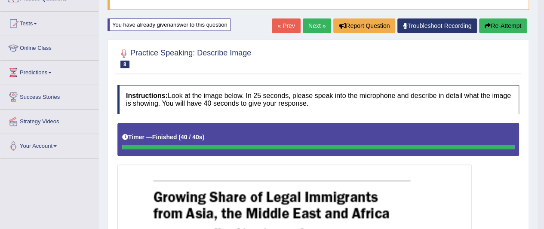
click at [309, 26] on link "Next »" at bounding box center [317, 25] width 28 height 15
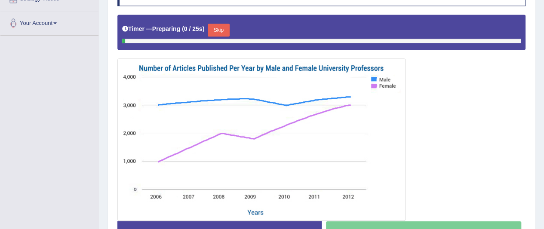
scroll to position [215, 0]
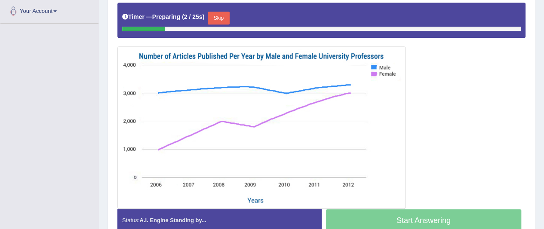
click at [223, 12] on button "Skip" at bounding box center [218, 18] width 21 height 13
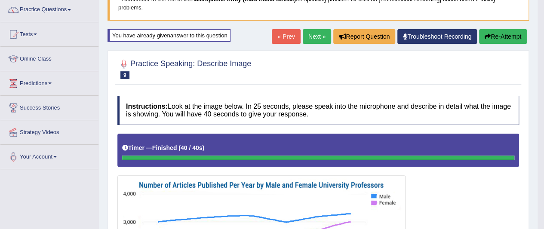
scroll to position [0, 0]
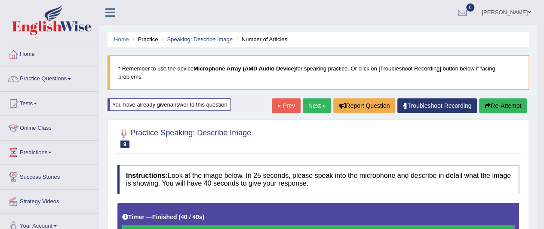
click at [310, 103] on link "Next »" at bounding box center [317, 105] width 28 height 15
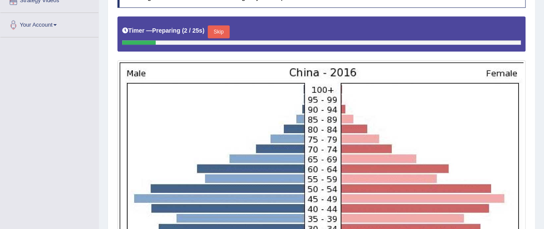
scroll to position [176, 0]
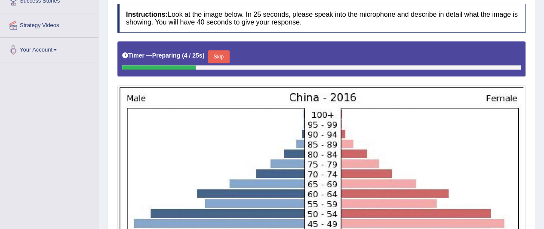
click at [222, 53] on button "Skip" at bounding box center [218, 56] width 21 height 13
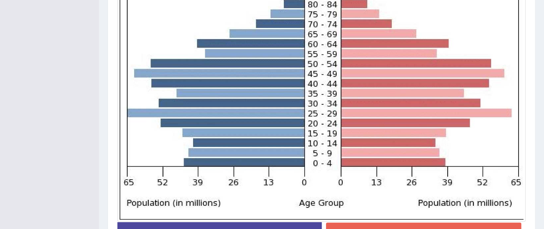
scroll to position [344, 0]
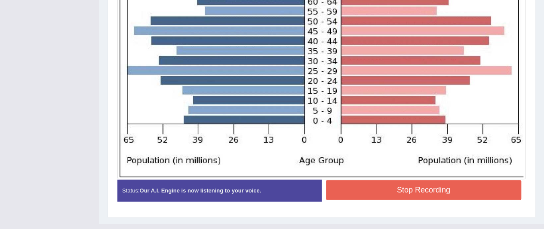
click at [435, 193] on button "Stop Recording" at bounding box center [424, 190] width 196 height 20
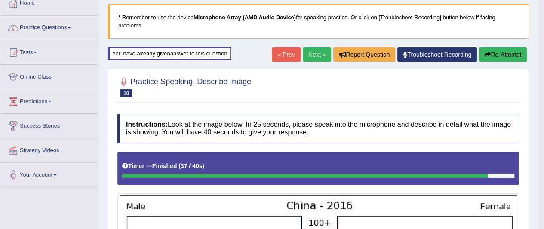
scroll to position [26, 0]
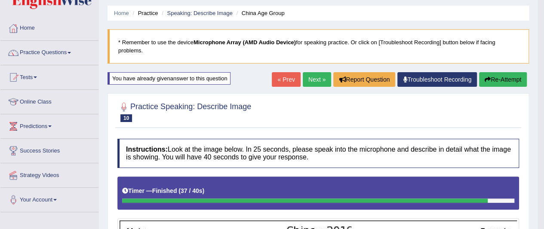
click at [309, 80] on link "Next »" at bounding box center [317, 79] width 28 height 15
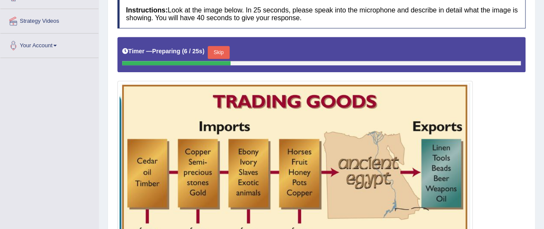
scroll to position [162, 0]
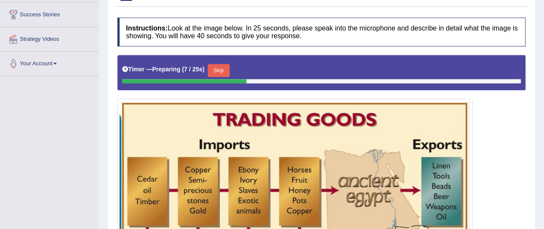
click at [224, 65] on button "Skip" at bounding box center [218, 70] width 21 height 13
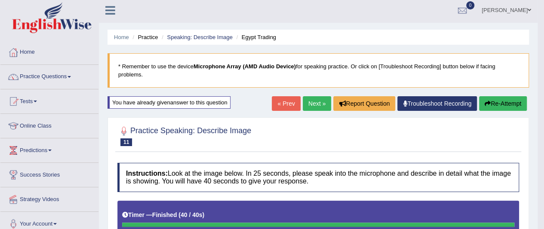
scroll to position [0, 0]
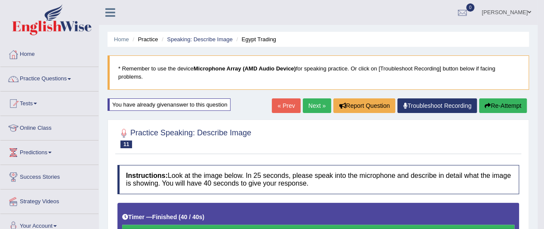
click at [309, 104] on link "Next »" at bounding box center [317, 105] width 28 height 15
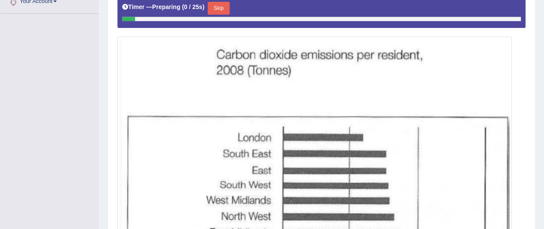
scroll to position [222, 0]
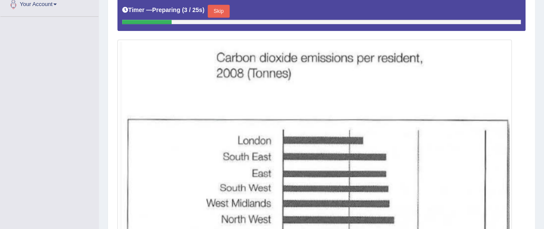
click at [223, 7] on button "Skip" at bounding box center [218, 11] width 21 height 13
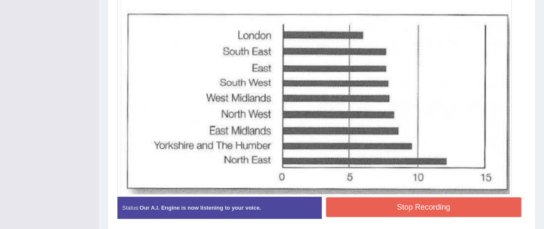
scroll to position [334, 0]
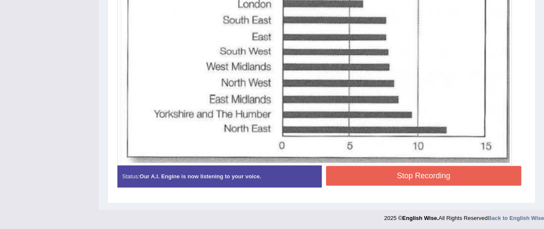
click at [401, 170] on button "Stop Recording" at bounding box center [424, 176] width 196 height 20
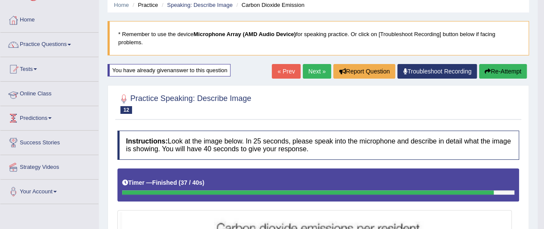
scroll to position [0, 0]
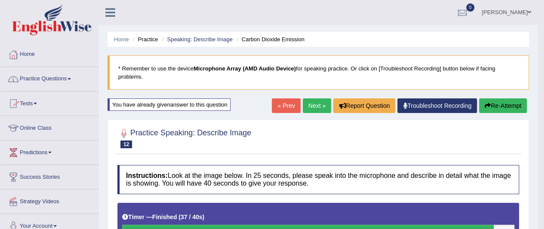
click at [307, 100] on link "Next »" at bounding box center [317, 105] width 28 height 15
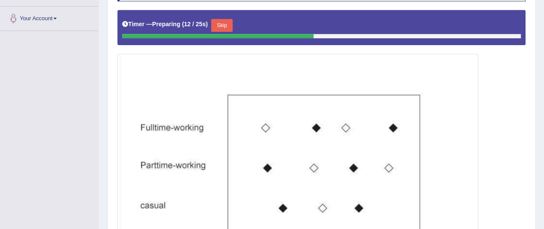
scroll to position [172, 0]
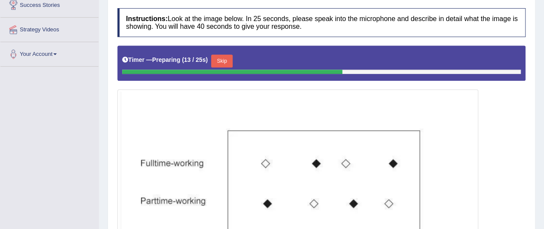
click at [224, 61] on button "Skip" at bounding box center [221, 61] width 21 height 13
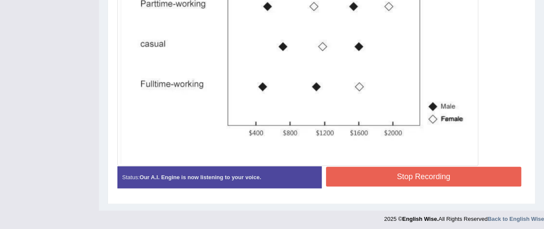
scroll to position [345, 0]
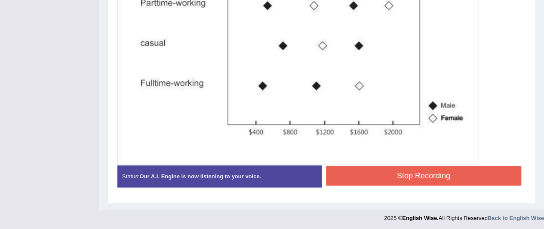
click at [404, 173] on button "Stop Recording" at bounding box center [424, 176] width 196 height 20
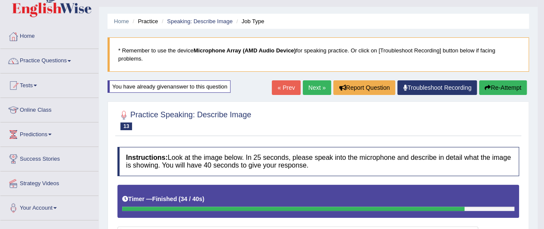
scroll to position [17, 0]
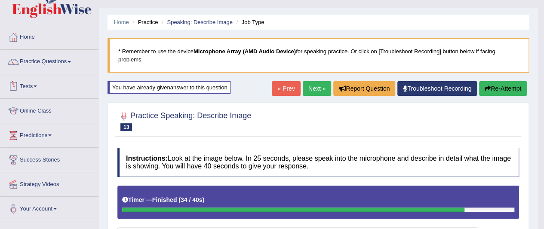
click at [310, 90] on link "Next »" at bounding box center [317, 88] width 28 height 15
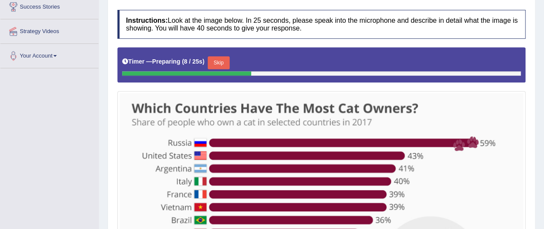
scroll to position [170, 0]
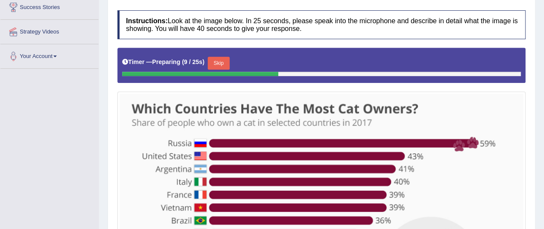
click at [225, 61] on button "Skip" at bounding box center [218, 63] width 21 height 13
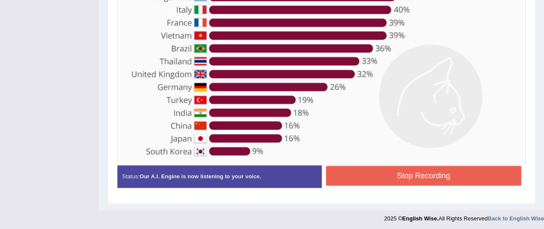
scroll to position [317, 0]
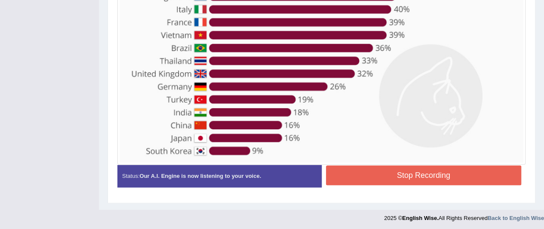
click at [387, 174] on button "Stop Recording" at bounding box center [424, 175] width 196 height 20
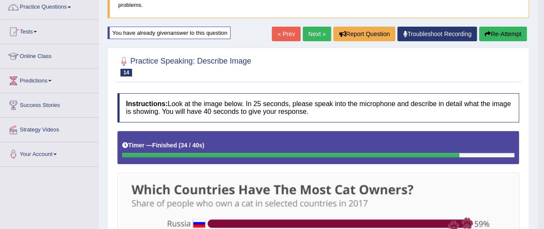
scroll to position [0, 0]
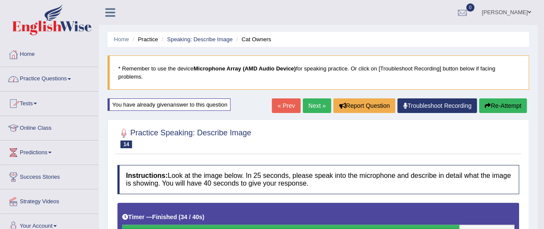
click at [62, 77] on link "Practice Questions" at bounding box center [49, 77] width 98 height 21
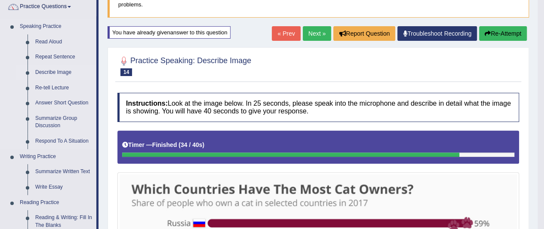
scroll to position [86, 0]
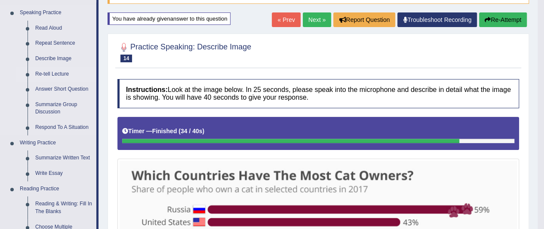
click at [60, 73] on link "Re-tell Lecture" at bounding box center [63, 74] width 65 height 15
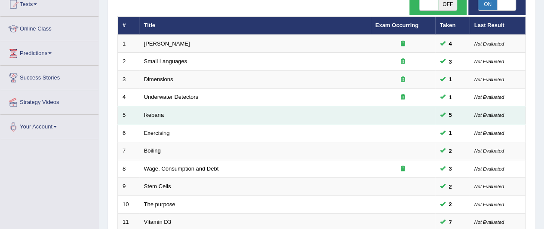
scroll to position [86, 0]
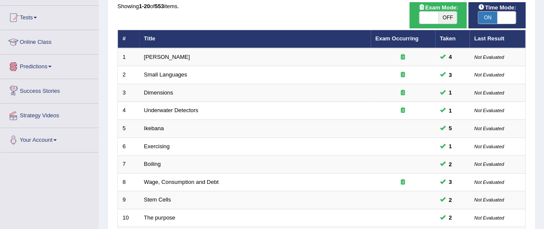
drag, startPoint x: 0, startPoint y: 94, endPoint x: 9, endPoint y: 87, distance: 11.4
click at [2, 92] on div "Home Practice Questions Speaking Practice Read Aloud Repeat Sentence Describe I…" at bounding box center [49, 55] width 111 height 196
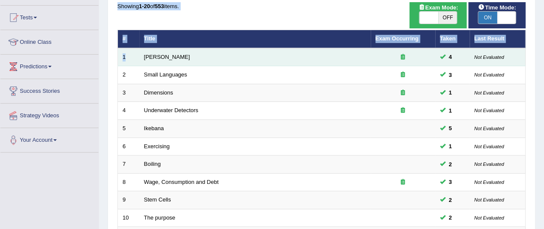
drag, startPoint x: 9, startPoint y: 87, endPoint x: 134, endPoint y: 60, distance: 127.5
click at [134, 60] on div "Showing 1-20 of 553 items. # Title Exam Occurring Taken Last Result 1 Amory Lov…" at bounding box center [321, 225] width 408 height 446
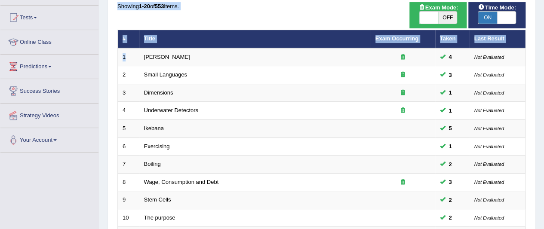
click at [200, 35] on th "Title" at bounding box center [254, 39] width 231 height 18
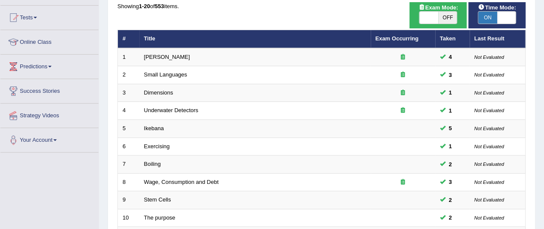
click at [207, 15] on div "Showing 1-20 of 553 items. # Title Exam Occurring Taken Last Result 1 Amory Lov…" at bounding box center [321, 225] width 408 height 446
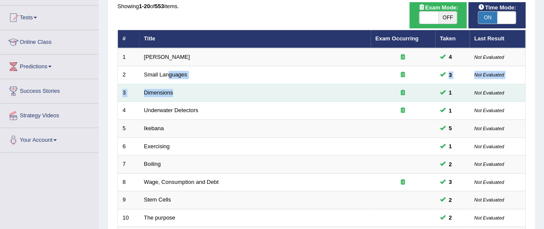
drag, startPoint x: 205, startPoint y: 24, endPoint x: 190, endPoint y: 88, distance: 65.7
click at [190, 88] on tbody "1 Amory Lovins 4 Not Evaluated 2 Small Languages 3 Not Evaluated 3 Dimensions 1…" at bounding box center [321, 227] width 407 height 358
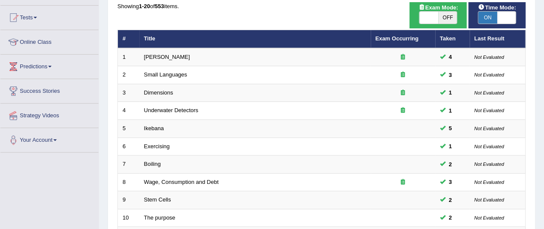
click at [286, 20] on div "Showing 1-20 of 553 items. # Title Exam Occurring Taken Last Result 1 Amory Lov…" at bounding box center [321, 225] width 408 height 446
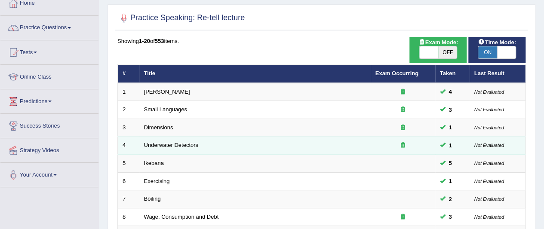
scroll to position [43, 0]
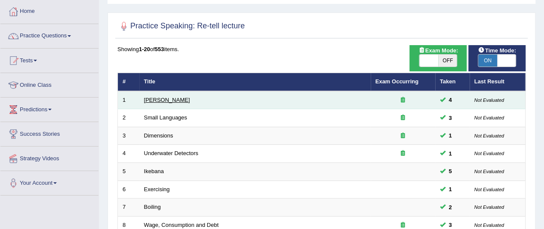
click at [154, 102] on link "[PERSON_NAME]" at bounding box center [167, 100] width 46 height 6
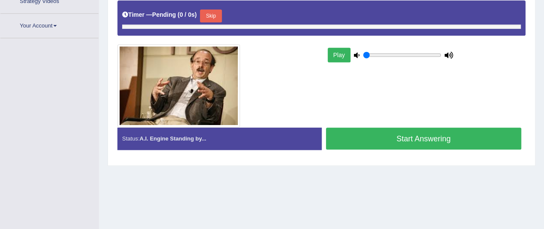
type input "1"
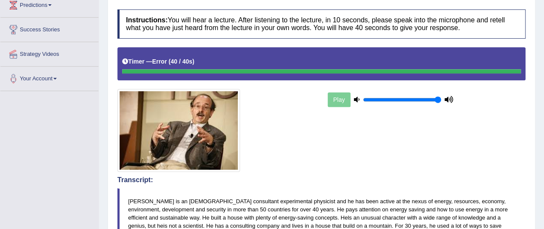
scroll to position [179, 0]
